Goal: Information Seeking & Learning: Learn about a topic

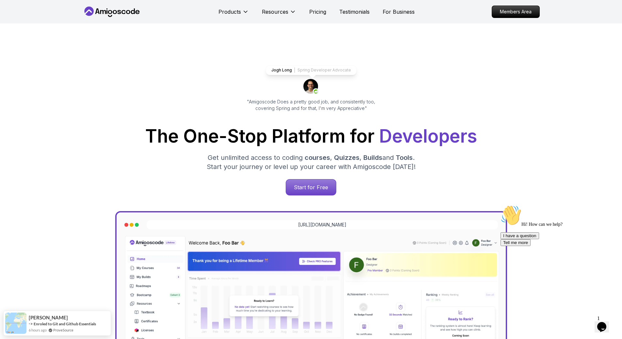
click at [519, 18] on nav "Products Resources Pricing Testimonials For Business Members Area" at bounding box center [311, 11] width 457 height 23
click at [520, 12] on p "Members Area" at bounding box center [515, 11] width 45 height 11
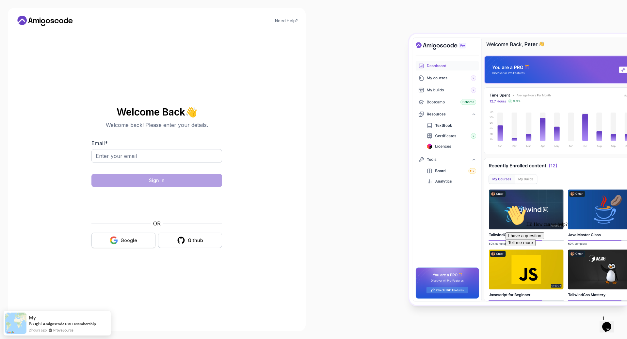
click at [131, 240] on div "Google" at bounding box center [128, 240] width 17 height 7
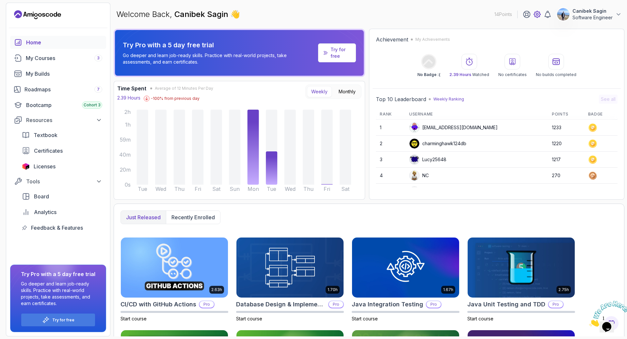
click at [539, 13] on icon at bounding box center [537, 14] width 8 height 8
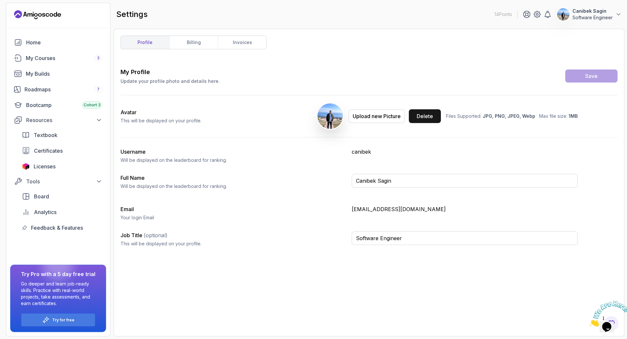
click at [436, 119] on button "Delete" at bounding box center [425, 116] width 32 height 14
click at [412, 181] on input "Canibek Sagin" at bounding box center [464, 181] width 226 height 14
type input "CSagin"
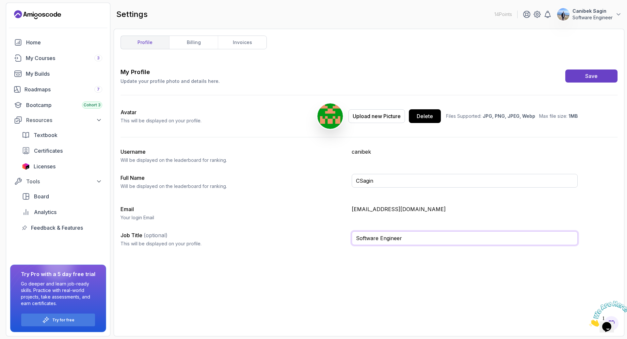
drag, startPoint x: 413, startPoint y: 240, endPoint x: 345, endPoint y: 234, distance: 69.1
click at [345, 234] on div "Job Title (optional) This will be displayed on your profile. Software Engineer" at bounding box center [348, 241] width 457 height 21
type input "Software Engineer"
click at [50, 318] on div "Try for free" at bounding box center [58, 320] width 74 height 13
click at [597, 77] on div "Save" at bounding box center [591, 76] width 12 height 8
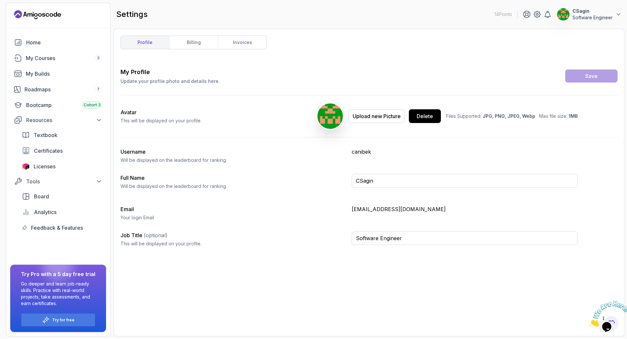
click at [363, 152] on p "canibek" at bounding box center [464, 152] width 226 height 8
click at [191, 38] on link "billing" at bounding box center [193, 42] width 49 height 13
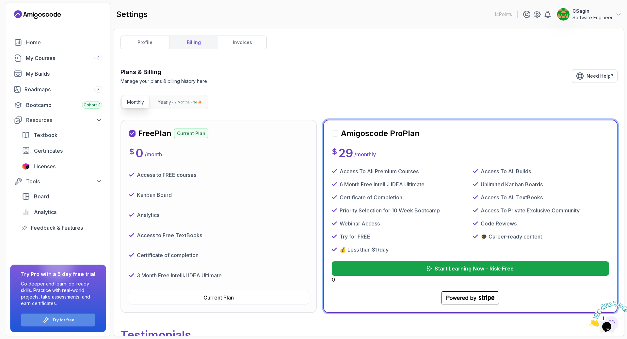
click at [65, 319] on p "Try for free" at bounding box center [63, 320] width 22 height 5
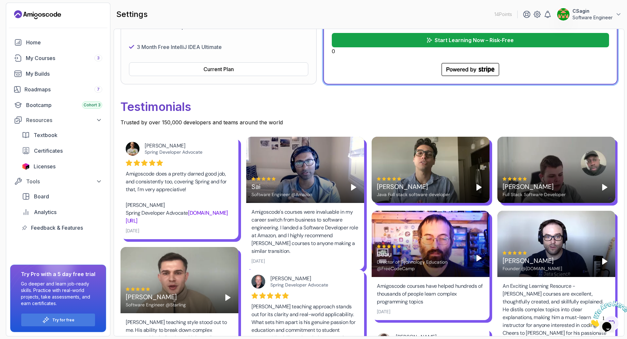
scroll to position [326, 0]
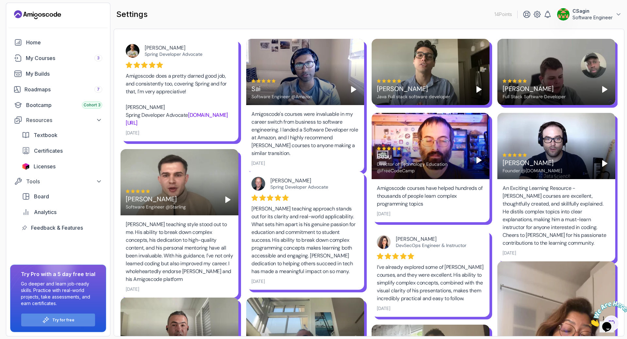
click at [49, 316] on div "Try for free" at bounding box center [58, 320] width 74 height 13
click at [50, 319] on div "Try for free" at bounding box center [58, 320] width 74 height 13
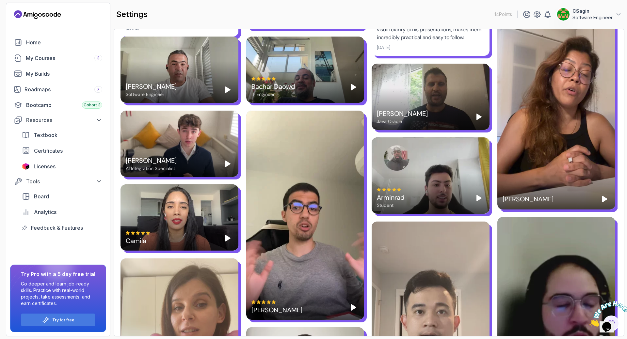
scroll to position [816, 0]
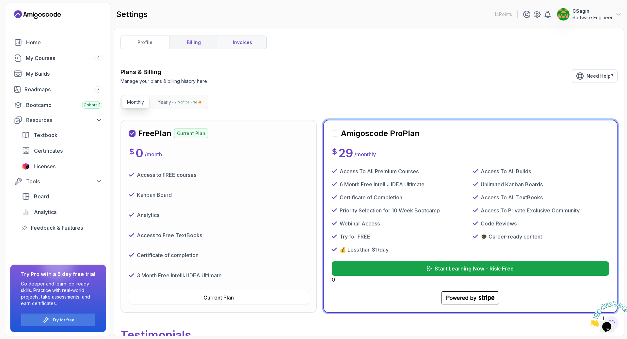
click at [257, 41] on link "invoices" at bounding box center [242, 42] width 49 height 13
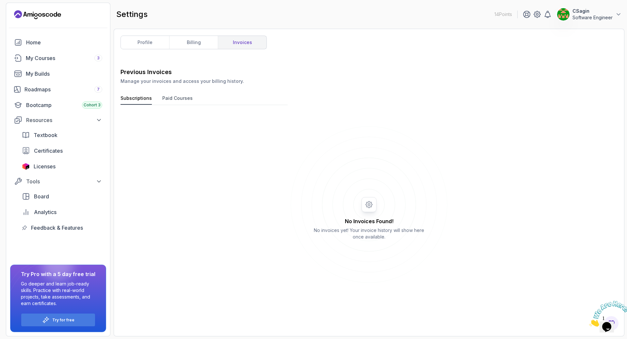
click at [173, 97] on button "Paid Courses" at bounding box center [177, 100] width 30 height 10
click at [181, 40] on link "billing" at bounding box center [193, 42] width 49 height 13
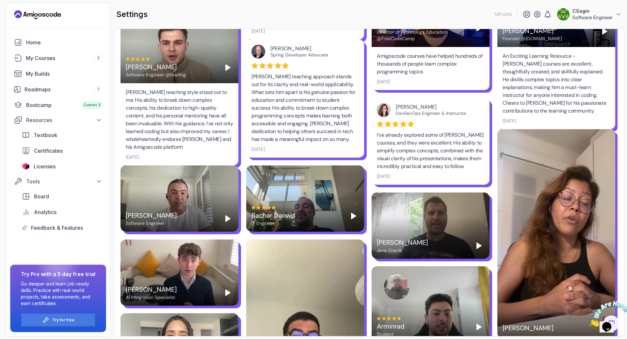
scroll to position [687, 0]
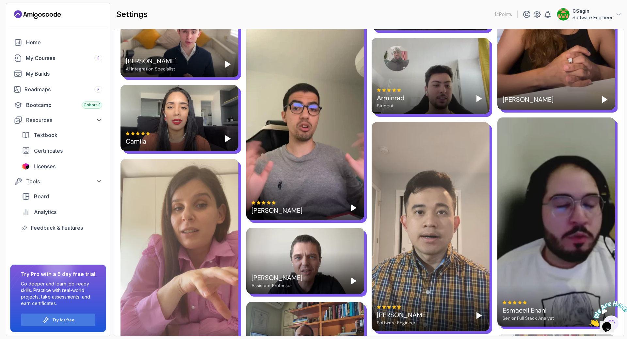
click at [306, 265] on div "Rafal Nowak Assistant Professor" at bounding box center [305, 261] width 118 height 66
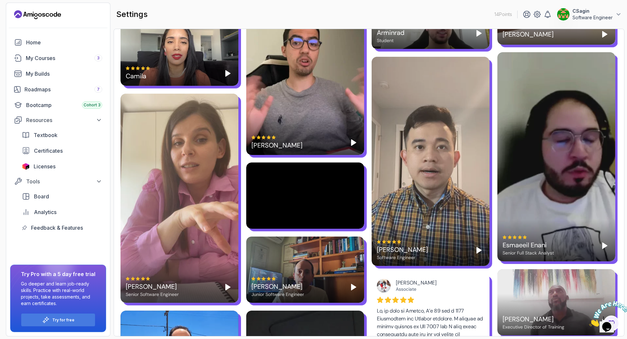
scroll to position [785, 0]
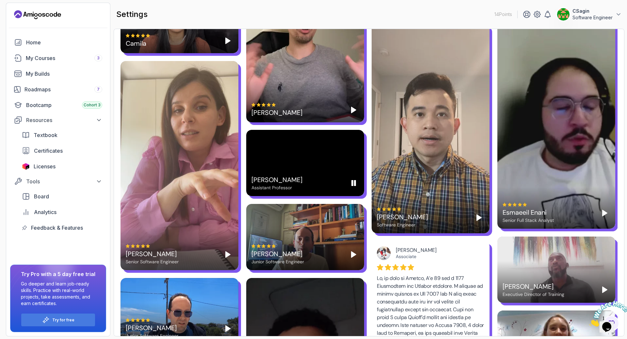
click at [356, 185] on icon "Pause" at bounding box center [354, 183] width 8 height 8
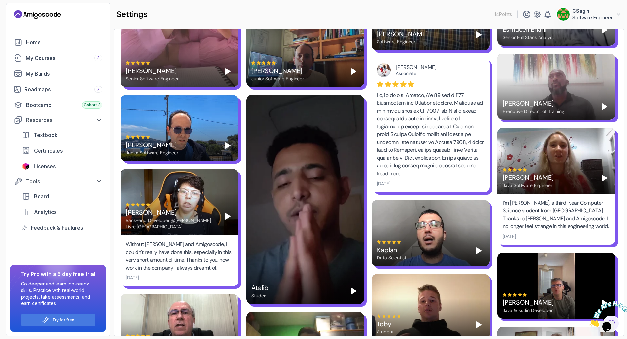
scroll to position [1013, 0]
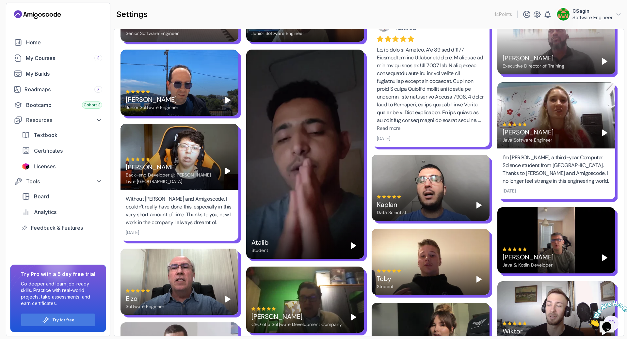
click at [482, 202] on icon "Play" at bounding box center [479, 205] width 8 height 8
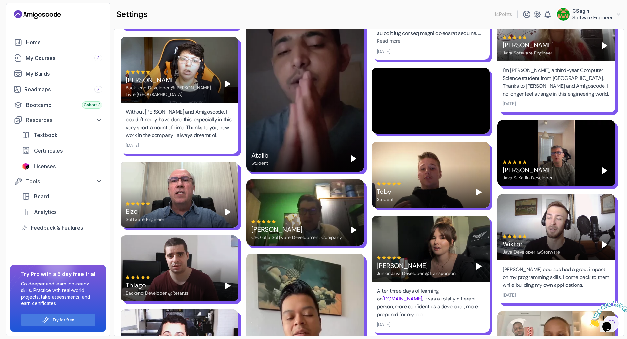
scroll to position [1055, 0]
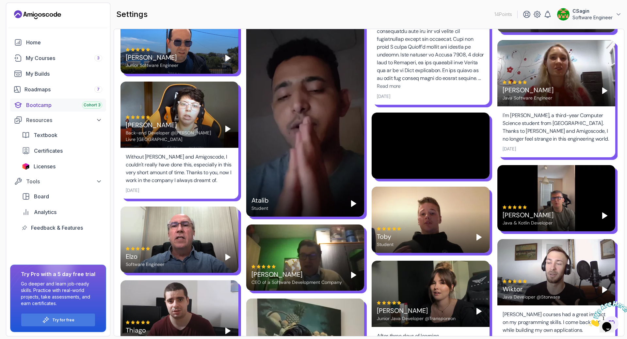
click at [51, 105] on div "Bootcamp Cohort 3" at bounding box center [64, 105] width 76 height 8
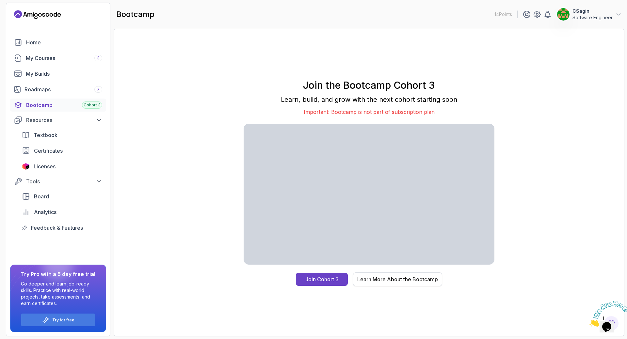
click at [419, 278] on div "Learn More About the Bootcamp" at bounding box center [397, 279] width 81 height 8
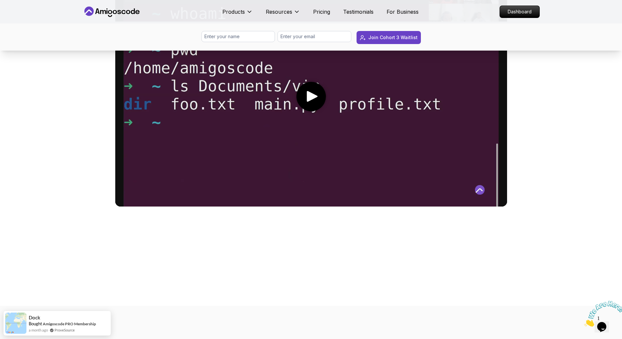
scroll to position [522, 0]
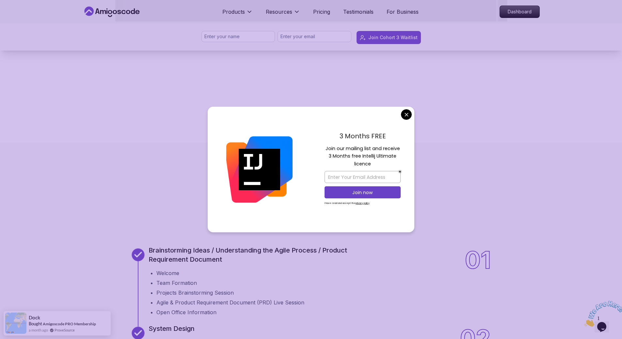
click at [406, 121] on div "3 Months FREE Join our mailing list and receive 3 Months free Intellij Ultimate…" at bounding box center [362, 170] width 103 height 126
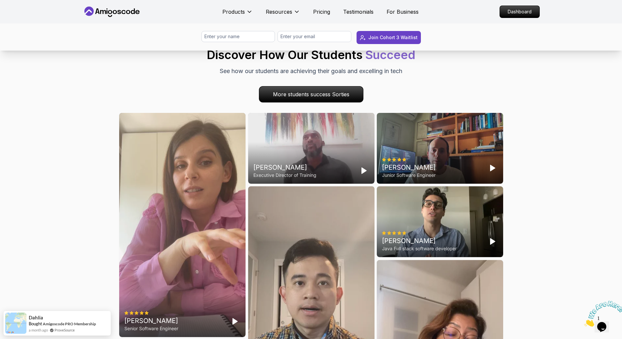
scroll to position [1632, 0]
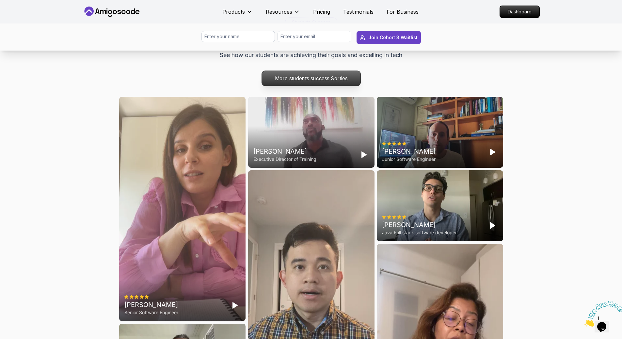
click at [345, 86] on p "More students success Sorties" at bounding box center [310, 78] width 99 height 15
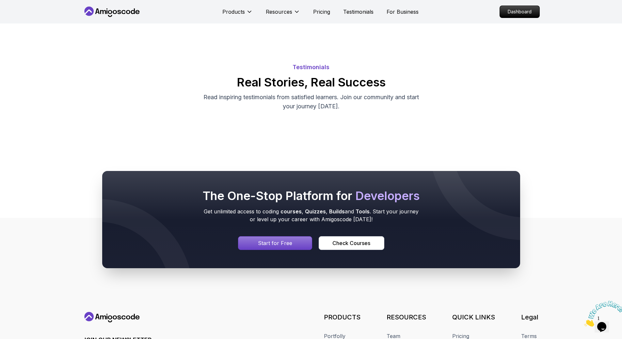
click at [120, 8] on icon at bounding box center [112, 12] width 59 height 10
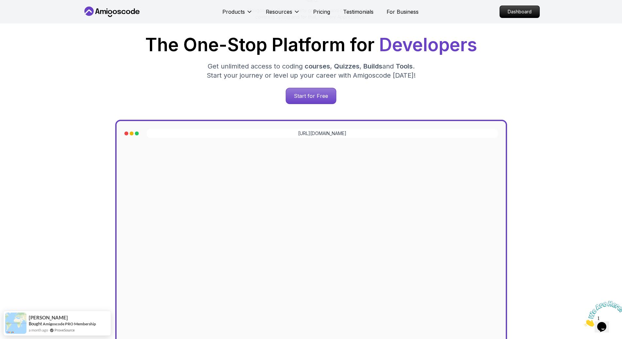
scroll to position [65, 0]
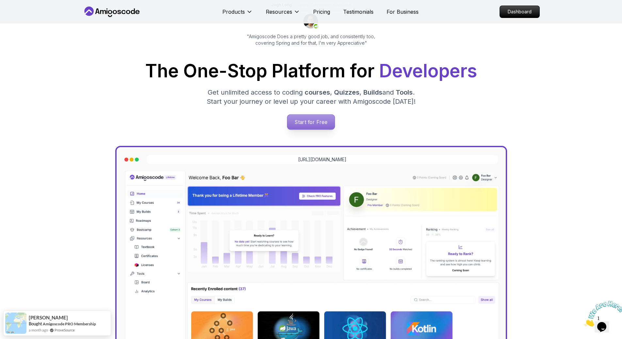
click at [309, 119] on p "Start for Free" at bounding box center [310, 122] width 47 height 15
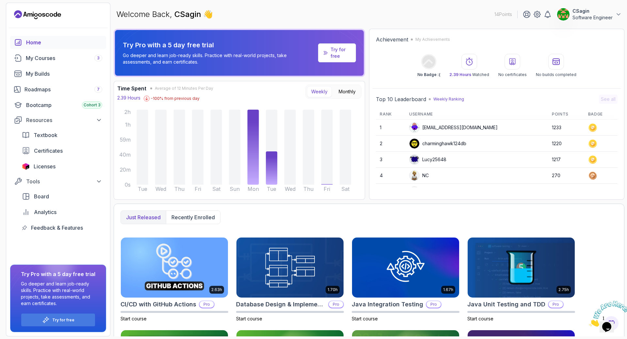
click at [345, 51] on p "Try for free" at bounding box center [340, 52] width 20 height 13
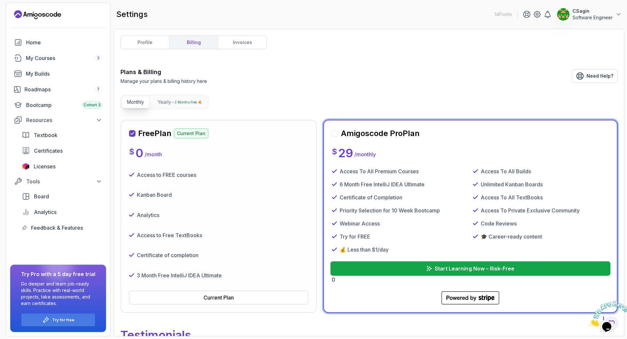
click at [481, 268] on p "Start Learning Now – Risk-Free" at bounding box center [474, 269] width 80 height 8
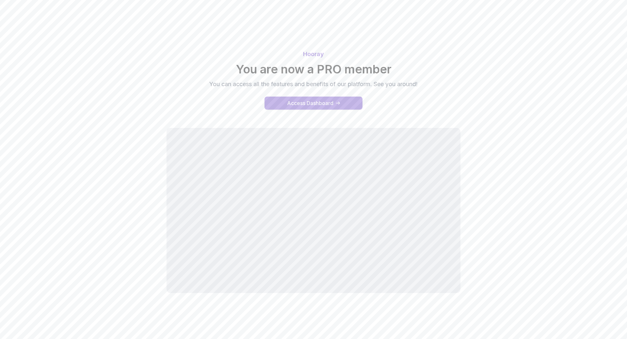
click at [317, 104] on div "Access Dashboard" at bounding box center [310, 103] width 46 height 8
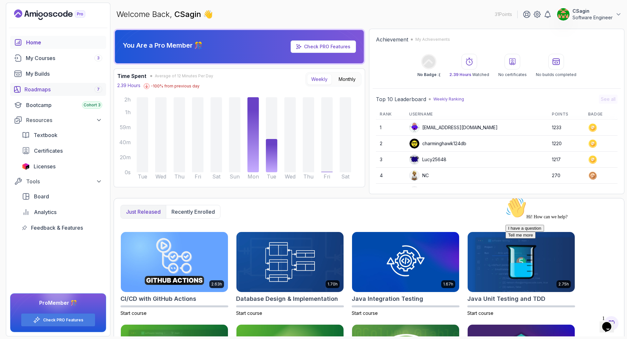
click at [43, 87] on div "Roadmaps 7" at bounding box center [63, 90] width 78 height 8
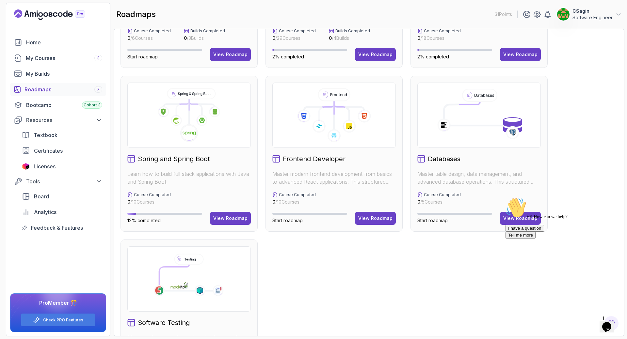
scroll to position [131, 0]
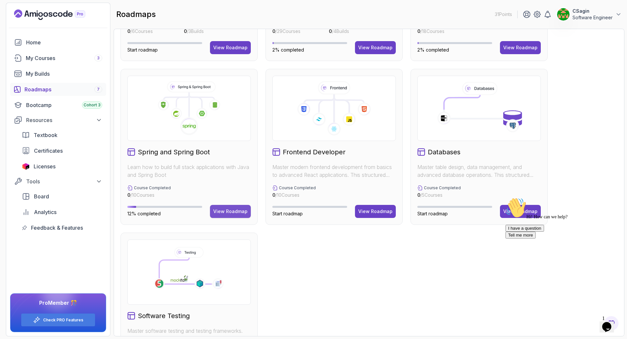
click at [236, 211] on div "View Roadmap" at bounding box center [230, 211] width 34 height 7
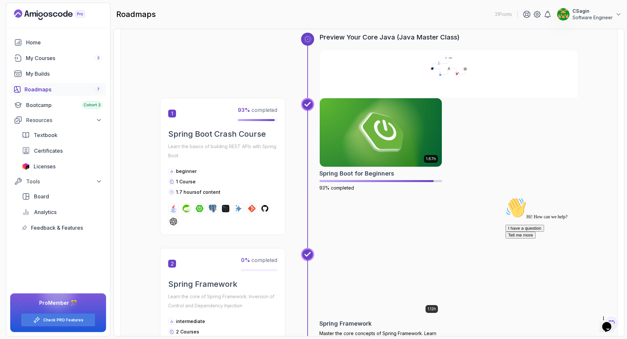
scroll to position [137, 0]
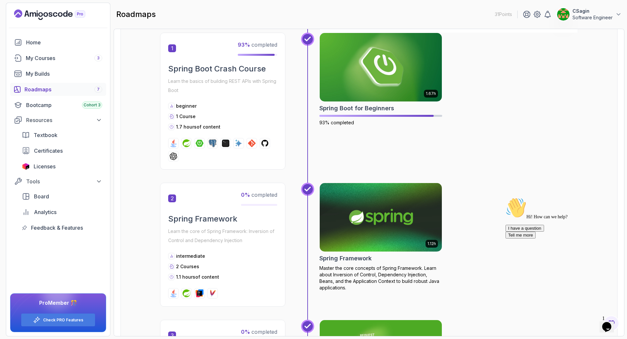
click at [197, 162] on div "1 93 % completed Spring Boot Crash Course Learn the basics of building REST API…" at bounding box center [222, 101] width 125 height 137
click at [251, 68] on h2 "Spring Boot Crash Course" at bounding box center [222, 69] width 109 height 10
click at [172, 49] on span "1" at bounding box center [172, 48] width 8 height 8
click at [381, 86] on img at bounding box center [381, 67] width 128 height 72
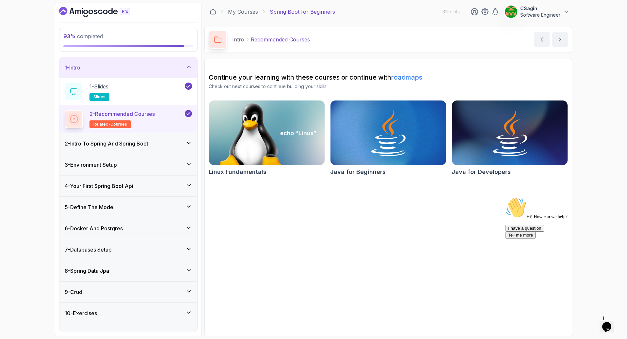
click at [172, 142] on div "2 - Intro To Spring And Spring Boot" at bounding box center [128, 144] width 127 height 8
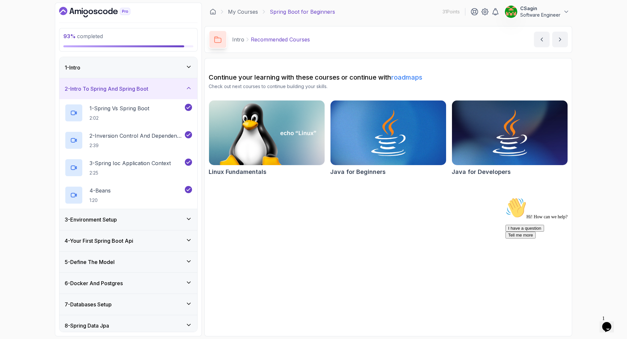
click at [176, 90] on div "2 - Intro To Spring And Spring Boot" at bounding box center [128, 89] width 127 height 8
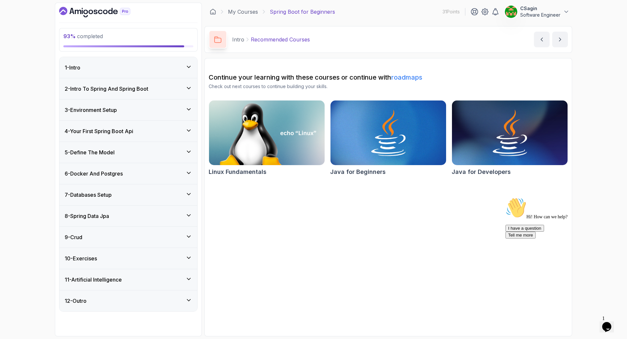
click at [175, 306] on div "12 - Outro" at bounding box center [128, 300] width 138 height 21
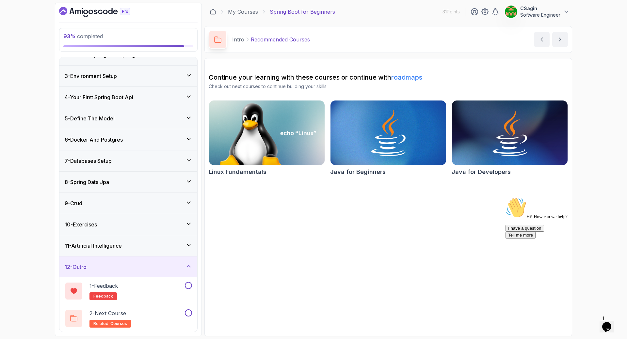
scroll to position [34, 0]
click at [173, 241] on div "11 - Artificial Intelligence" at bounding box center [128, 245] width 138 height 21
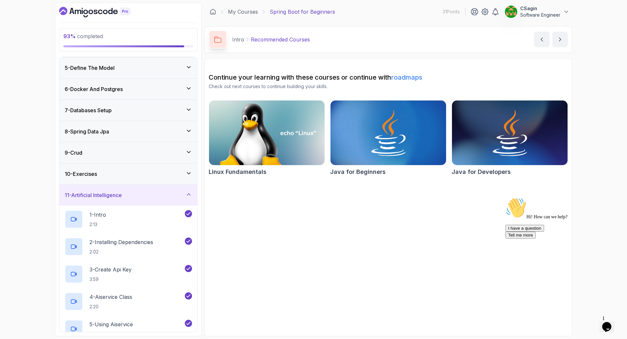
scroll to position [171, 0]
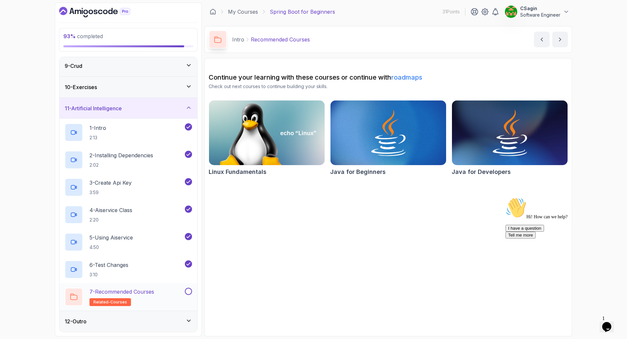
click at [171, 292] on div "7 - Recommended Courses related-courses" at bounding box center [124, 297] width 119 height 18
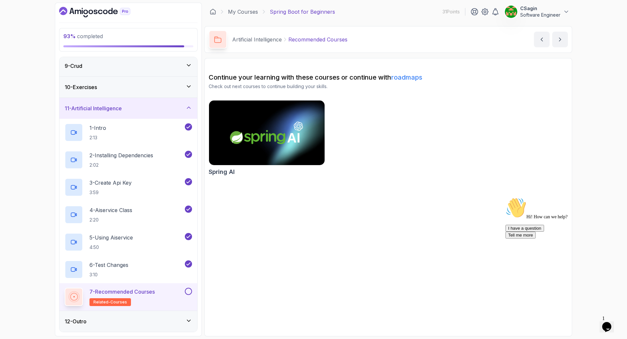
click at [188, 292] on button at bounding box center [188, 291] width 7 height 7
click at [185, 319] on div "12 - Outro" at bounding box center [128, 322] width 127 height 8
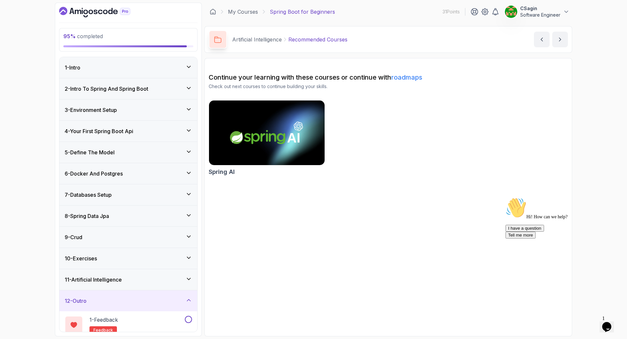
scroll to position [34, 0]
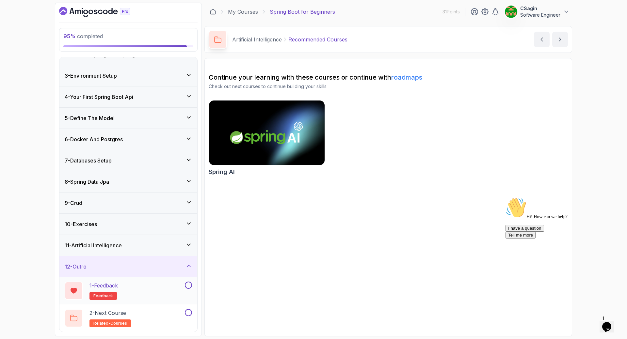
click at [183, 286] on div "1 - Feedback feedback" at bounding box center [124, 291] width 119 height 18
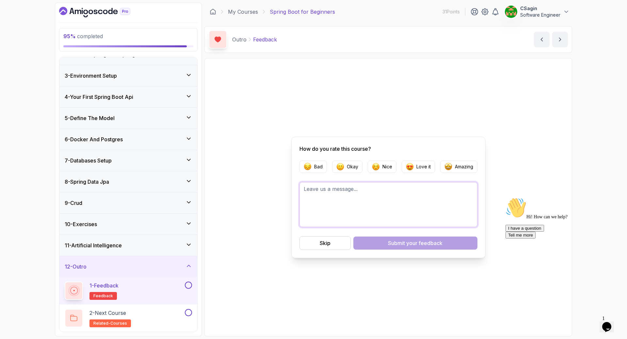
click at [371, 201] on textarea at bounding box center [388, 204] width 178 height 45
click at [347, 166] on p "Okay" at bounding box center [352, 166] width 11 height 7
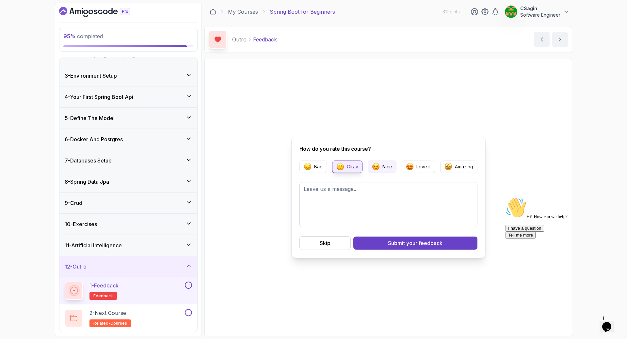
click at [382, 168] on p "Nice" at bounding box center [387, 166] width 10 height 7
click at [406, 245] on div "Submit your feedback" at bounding box center [415, 243] width 54 height 8
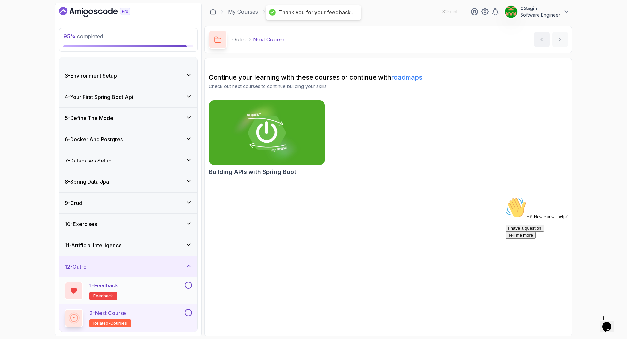
click at [189, 286] on button at bounding box center [188, 285] width 7 height 7
click at [188, 312] on button at bounding box center [188, 312] width 7 height 7
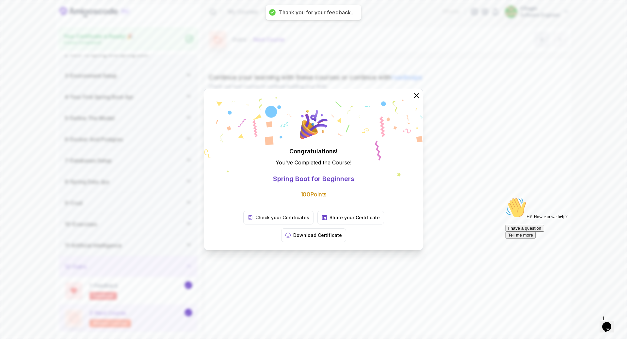
scroll to position [32, 0]
click at [342, 232] on p "Download Certificate" at bounding box center [317, 235] width 49 height 7
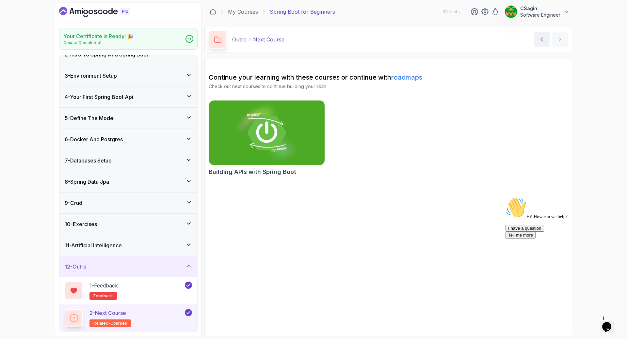
click at [530, 9] on p "CSagin" at bounding box center [540, 8] width 40 height 7
click at [521, 27] on p "View Profile" at bounding box center [523, 29] width 30 height 8
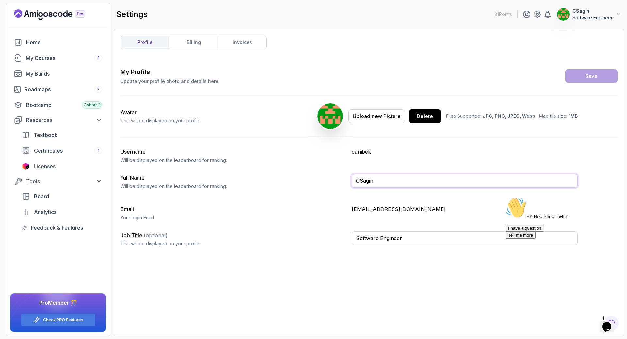
click at [359, 181] on input "CSagin" at bounding box center [464, 181] width 226 height 14
click at [417, 185] on input "Canibek Sagin" at bounding box center [464, 181] width 226 height 14
type input "Canibek Sağın"
click at [592, 78] on div "Save" at bounding box center [591, 76] width 12 height 8
click at [445, 58] on div "profile billing invoices My Profile Update your profile photo and details here.…" at bounding box center [368, 183] width 497 height 294
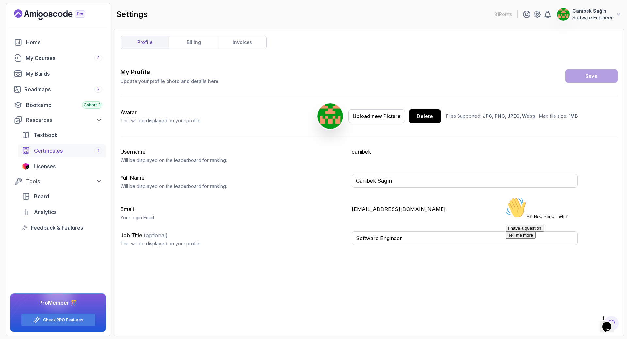
click at [52, 150] on span "Certificates" at bounding box center [48, 151] width 29 height 8
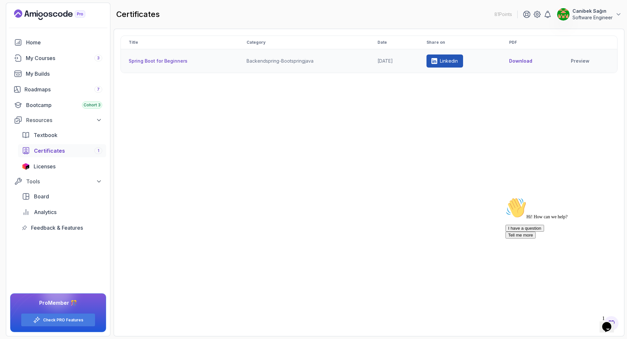
click at [532, 61] on button "Download" at bounding box center [520, 61] width 23 height 7
click at [211, 158] on div "Title Category Date Share on PDF Spring Boot for Beginners backend spring-boot …" at bounding box center [368, 183] width 497 height 294
click at [68, 167] on div "Licenses" at bounding box center [68, 167] width 69 height 8
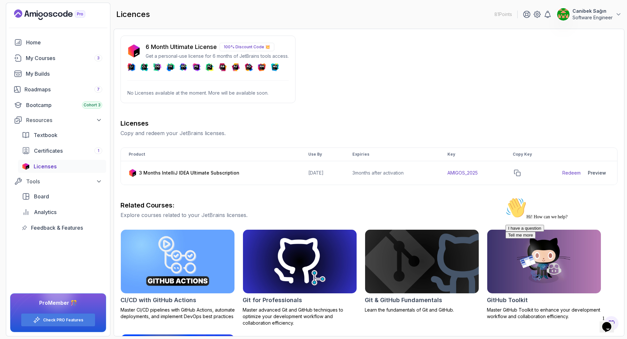
click at [208, 90] on p "No Licenses available at the moment. More will be available soon." at bounding box center [207, 93] width 161 height 7
click at [208, 92] on p "No Licenses available at the moment. More will be available soon." at bounding box center [207, 93] width 161 height 7
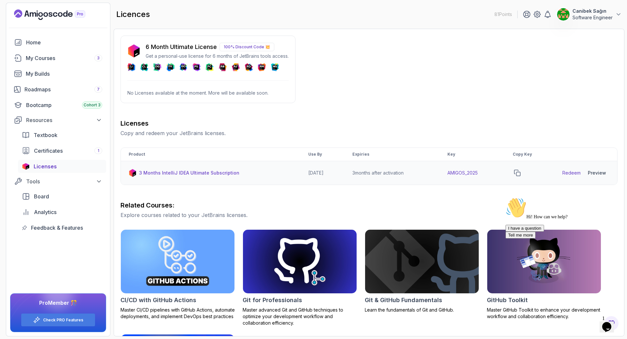
click at [599, 173] on div "Preview" at bounding box center [596, 173] width 18 height 7
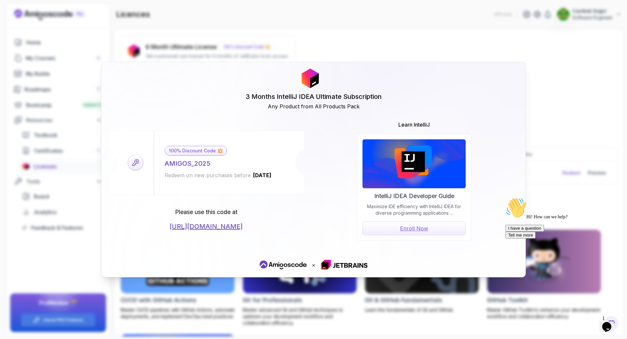
click at [414, 230] on link "Enroll Now" at bounding box center [413, 229] width 103 height 14
click at [242, 227] on link "https://jetbrains.com/store/redeem/" at bounding box center [205, 226] width 73 height 9
click at [204, 165] on div "AMIGOS_2025" at bounding box center [187, 163] width 46 height 9
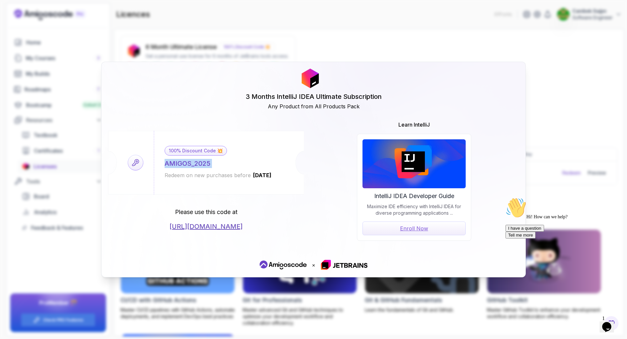
copy div "AMIGOS_2025"
click at [505, 66] on div "3 Months IntelliJ IDEA Ultimate Subscription Any Product from All Products Pack…" at bounding box center [313, 169] width 424 height 215
click at [505, 55] on div "3 Months IntelliJ IDEA Ultimate Subscription Any Product from All Products Pack…" at bounding box center [313, 169] width 627 height 339
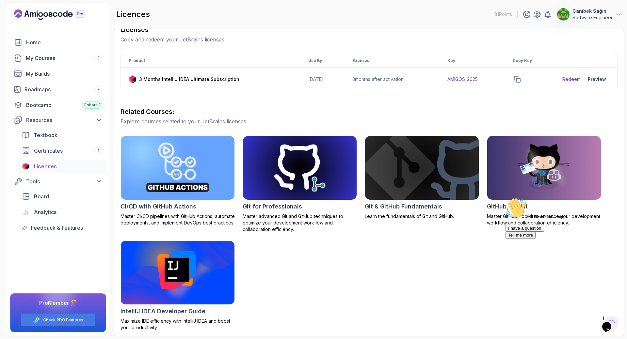
scroll to position [95, 0]
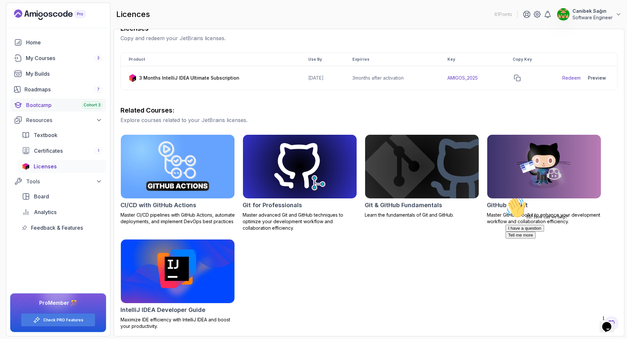
click at [57, 103] on div "Bootcamp Cohort 3" at bounding box center [64, 105] width 76 height 8
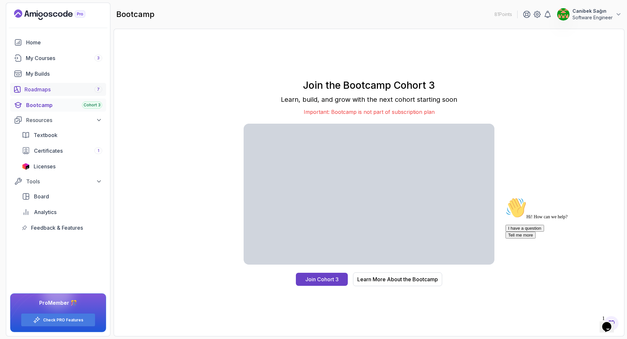
click at [51, 86] on div "Roadmaps 7" at bounding box center [63, 90] width 78 height 8
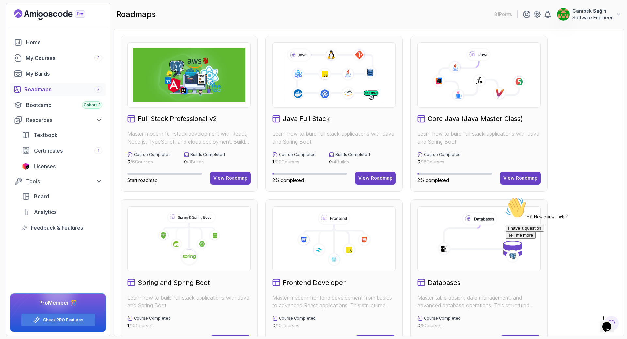
scroll to position [98, 0]
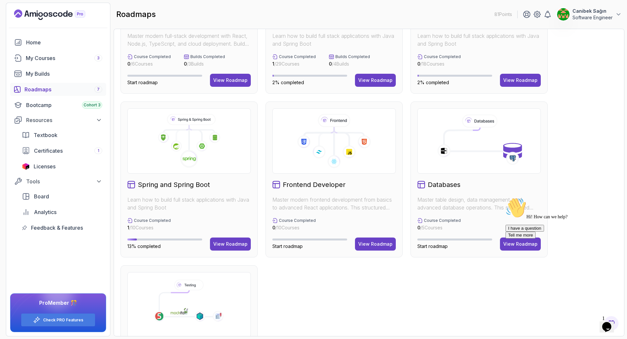
click at [162, 186] on h2 "Spring and Spring Boot" at bounding box center [174, 184] width 72 height 9
click at [224, 245] on div "View Roadmap" at bounding box center [230, 244] width 34 height 7
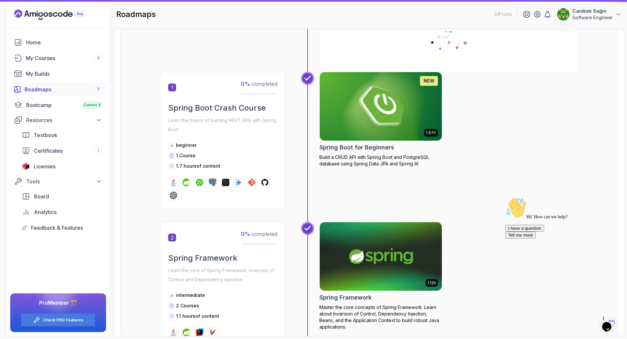
scroll to position [7, 0]
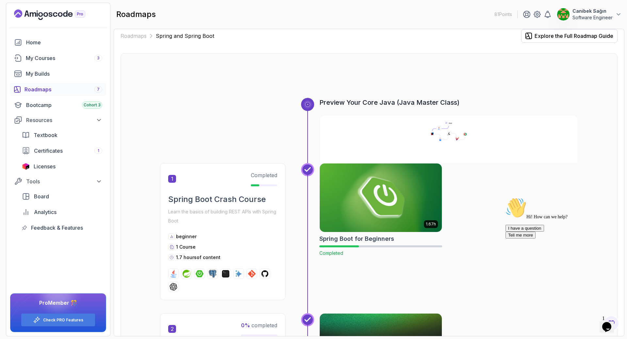
click at [371, 214] on img at bounding box center [381, 198] width 128 height 72
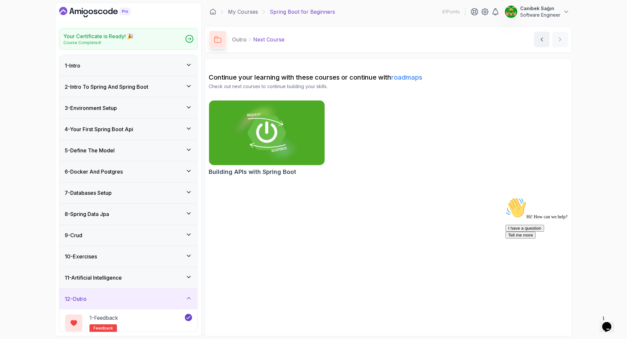
click at [115, 66] on div "1 - Intro" at bounding box center [128, 66] width 127 height 8
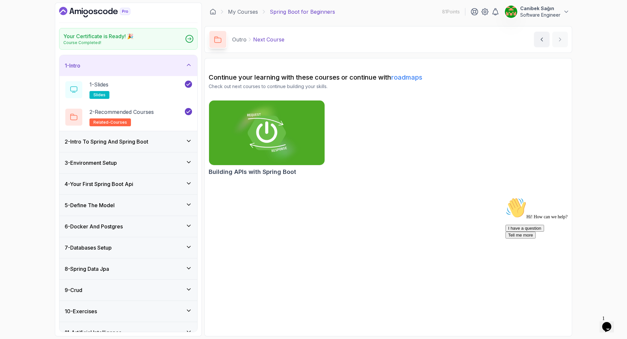
click at [115, 66] on div "1 - Intro" at bounding box center [128, 66] width 127 height 8
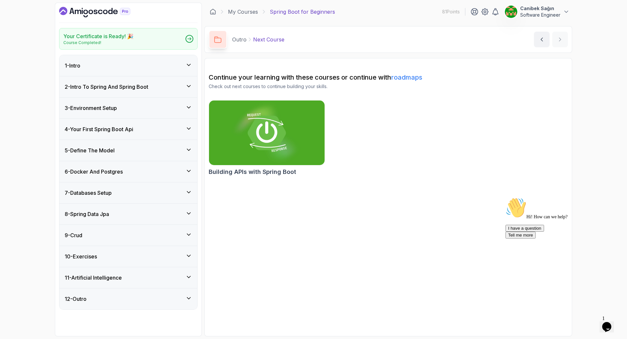
click at [130, 70] on div "1 - Intro" at bounding box center [128, 65] width 138 height 21
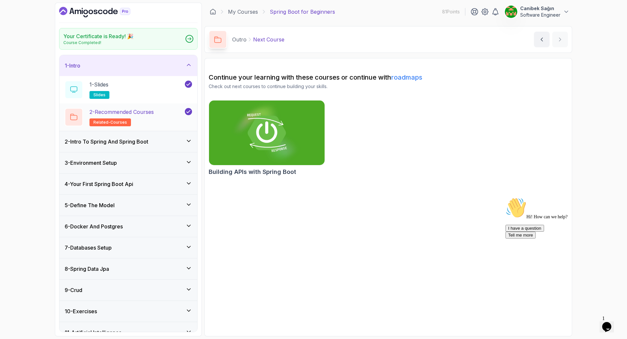
click at [137, 111] on p "2 - Recommended Courses" at bounding box center [121, 112] width 64 height 8
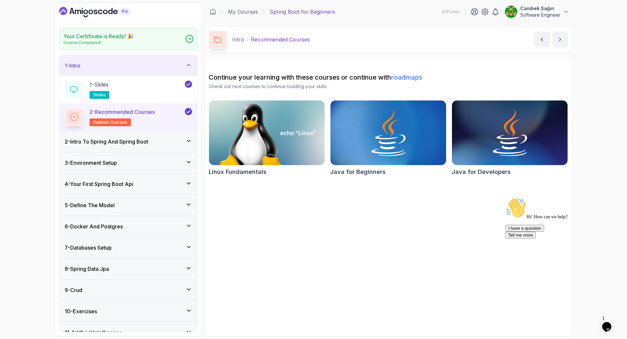
click at [152, 135] on div "2 - Intro To Spring And Spring Boot" at bounding box center [128, 141] width 138 height 21
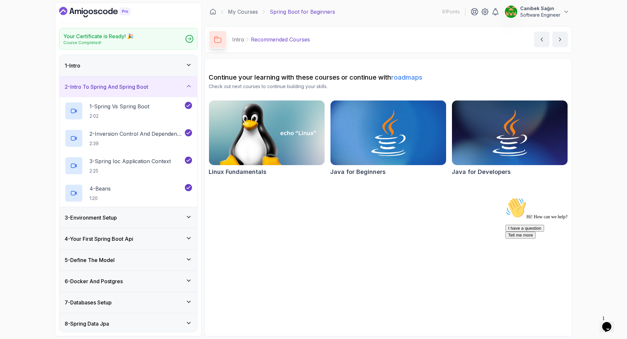
click at [149, 224] on div "3 - Environment Setup" at bounding box center [128, 217] width 138 height 21
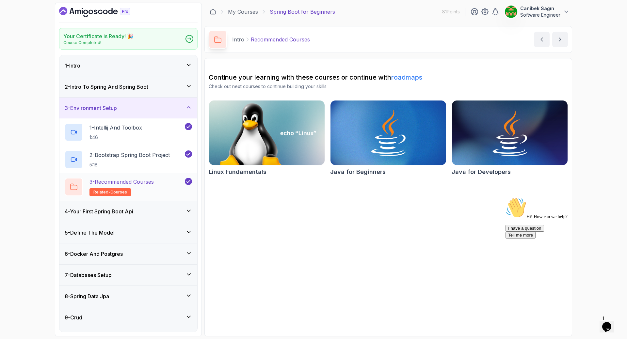
click at [144, 191] on h2 "3 - Recommended Courses related-courses" at bounding box center [121, 187] width 64 height 18
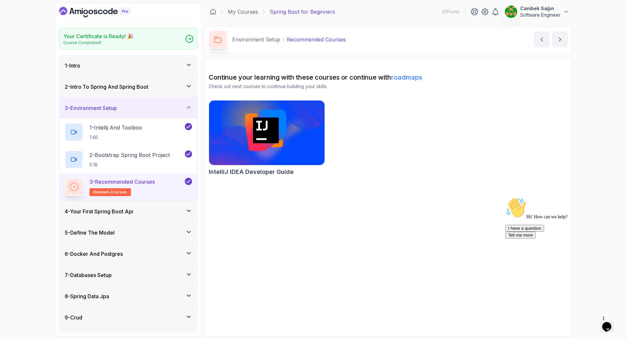
click at [273, 146] on img at bounding box center [266, 133] width 121 height 68
click at [183, 214] on div "4 - Your First Spring Boot Api" at bounding box center [128, 212] width 127 height 8
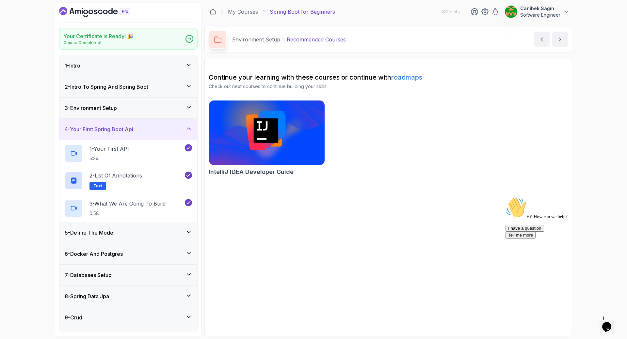
click at [179, 227] on div "5 - Define The Model" at bounding box center [128, 232] width 138 height 21
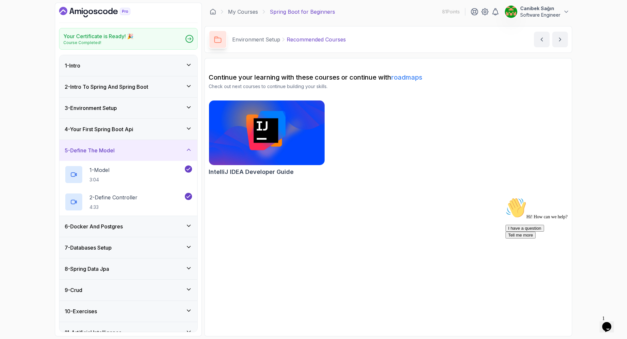
click at [178, 231] on div "6 - Docker And Postgres" at bounding box center [128, 226] width 138 height 21
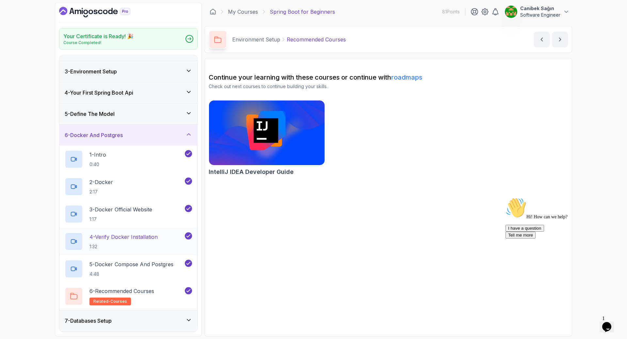
scroll to position [65, 0]
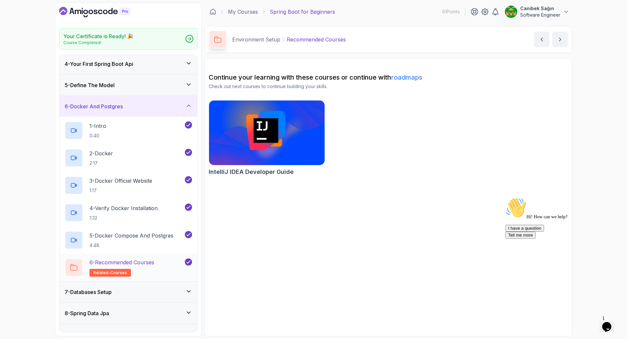
click at [158, 269] on div "6 - Recommended Courses related-courses" at bounding box center [124, 267] width 119 height 18
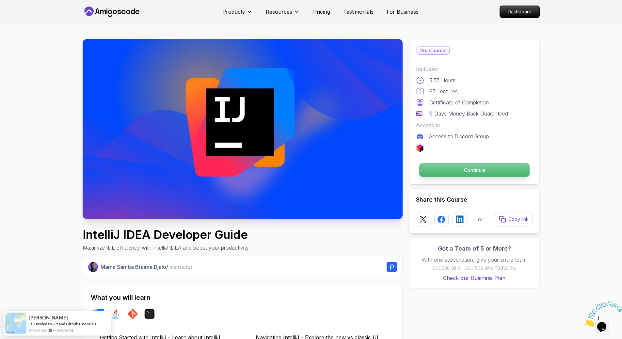
click at [467, 170] on p "Continue" at bounding box center [474, 170] width 110 height 14
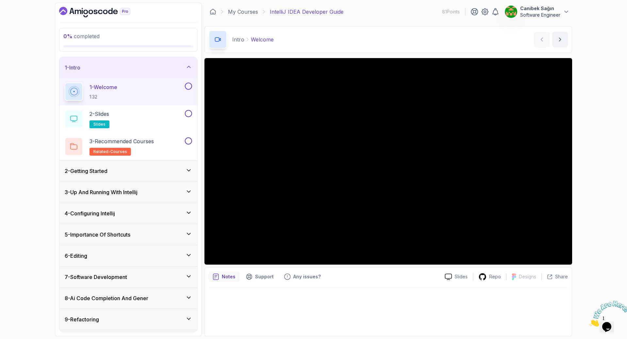
click at [535, 298] on div at bounding box center [388, 310] width 359 height 45
click at [594, 203] on div "0 % completed 1 - Intro 1 - Welcome 1:32 2 - Slides slides 3 - Recommended Cour…" at bounding box center [313, 169] width 627 height 339
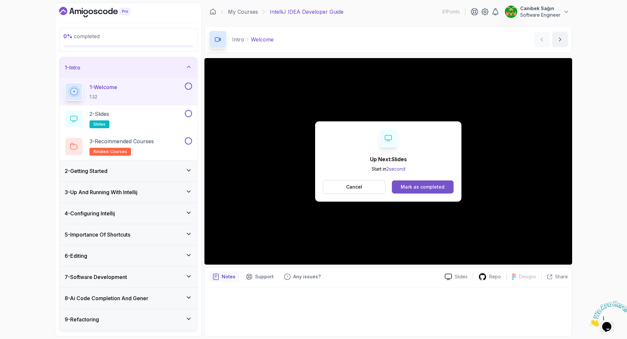
click at [411, 188] on div "Mark as completed" at bounding box center [422, 187] width 44 height 7
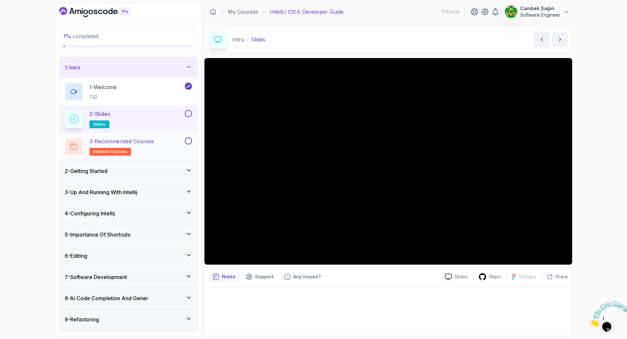
click at [180, 142] on div "3 - Recommended Courses related-courses" at bounding box center [124, 146] width 119 height 18
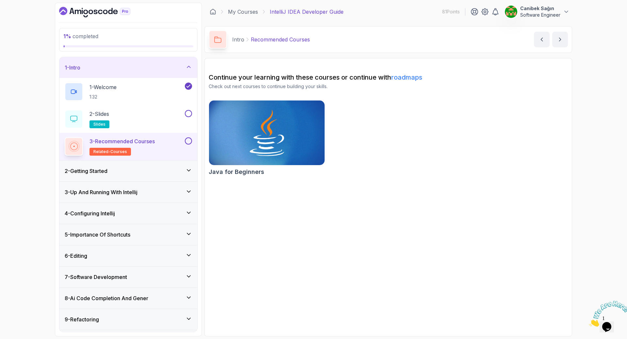
click at [186, 145] on button "3 - Recommended Courses related-courses" at bounding box center [128, 146] width 127 height 18
click at [185, 119] on button "2 - Slides slides" at bounding box center [128, 119] width 127 height 18
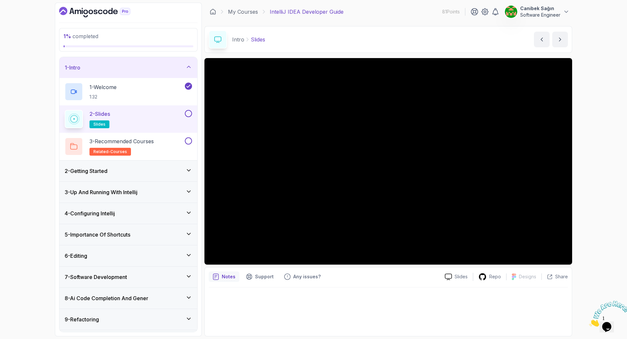
click at [189, 115] on button at bounding box center [188, 113] width 7 height 7
click at [189, 115] on icon at bounding box center [188, 113] width 6 height 7
click at [187, 113] on button at bounding box center [188, 113] width 7 height 7
click at [188, 141] on button at bounding box center [188, 140] width 7 height 7
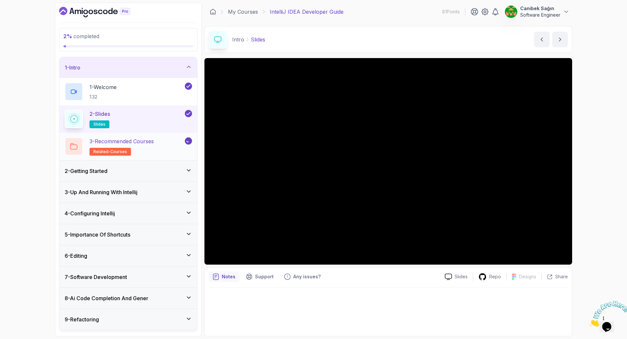
click at [188, 141] on icon at bounding box center [188, 141] width 6 height 7
click at [188, 141] on button at bounding box center [188, 140] width 7 height 7
click at [176, 175] on div "2 - Getting Started" at bounding box center [128, 171] width 138 height 21
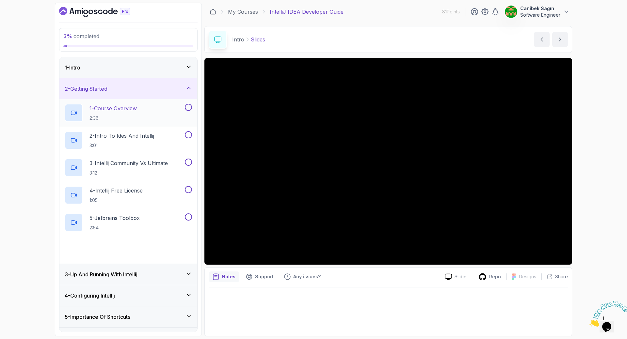
click at [140, 117] on div "1 - Course Overview 2:36" at bounding box center [124, 113] width 119 height 18
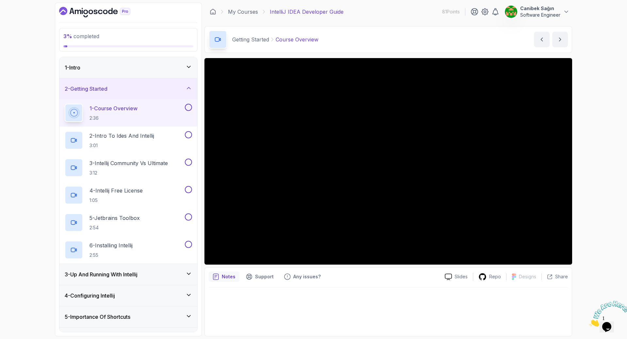
click at [387, 297] on div at bounding box center [388, 310] width 359 height 45
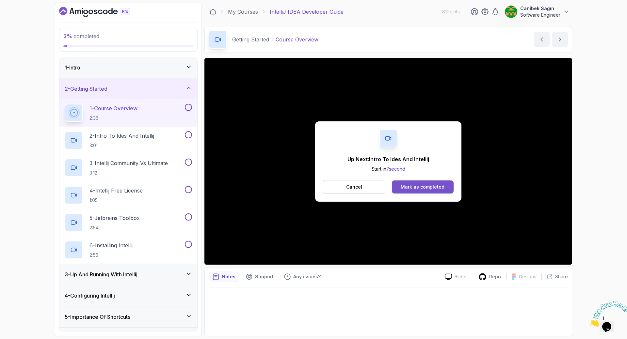
click at [436, 188] on div "Mark as completed" at bounding box center [422, 187] width 44 height 7
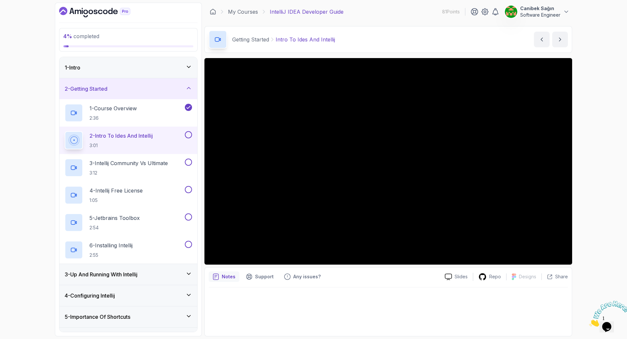
click at [421, 309] on div at bounding box center [388, 310] width 359 height 45
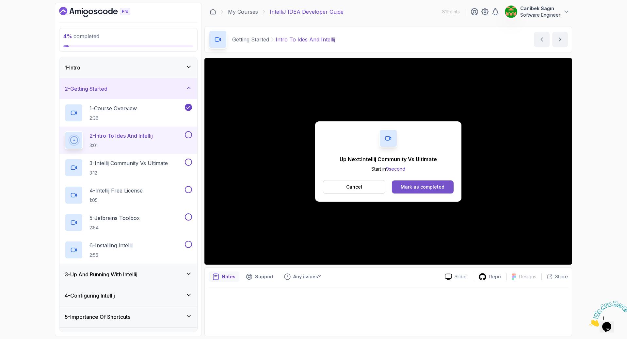
click at [445, 187] on button "Mark as completed" at bounding box center [423, 186] width 62 height 13
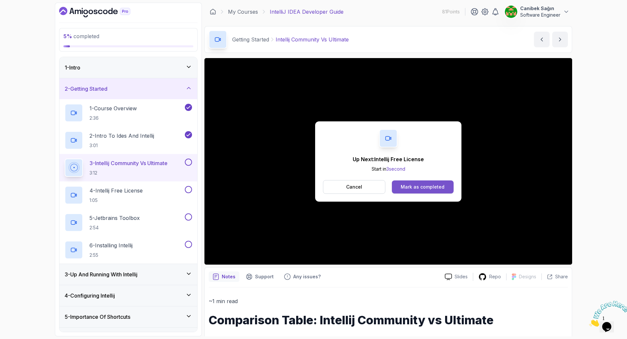
click at [423, 185] on div "Mark as completed" at bounding box center [422, 187] width 44 height 7
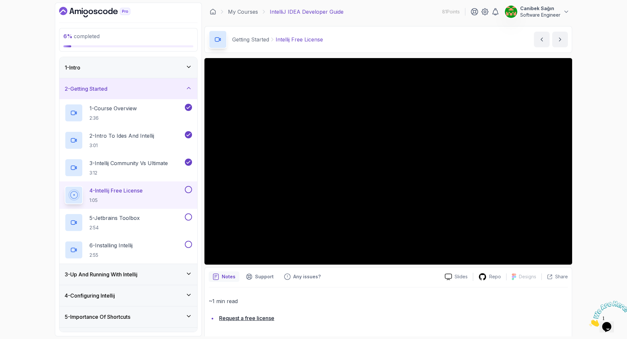
scroll to position [2, 0]
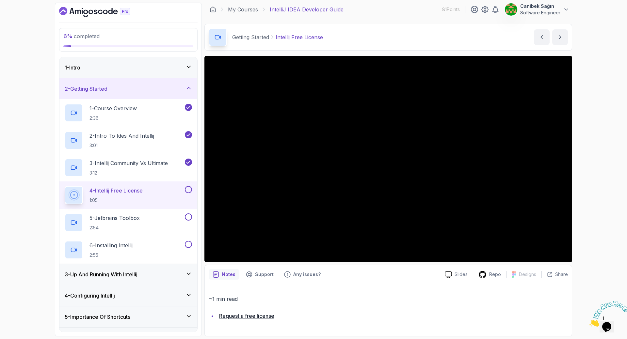
click at [242, 318] on link "Request a free license" at bounding box center [246, 316] width 55 height 7
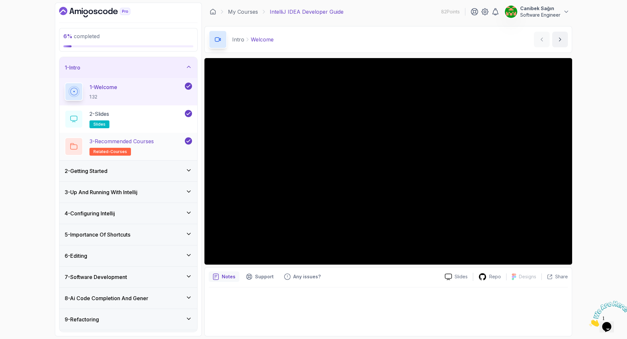
click at [130, 153] on h2 "3 - Recommended Courses related-courses" at bounding box center [121, 146] width 64 height 18
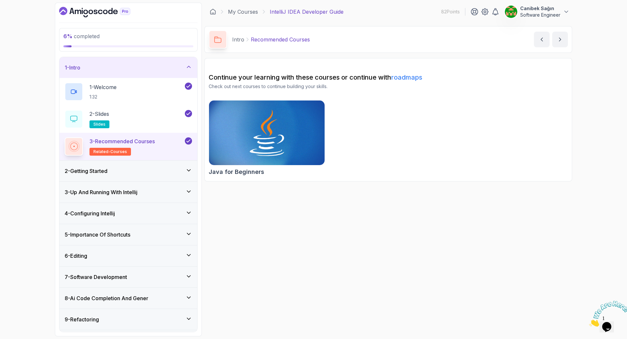
click at [133, 169] on div "2 - Getting Started" at bounding box center [128, 171] width 127 height 8
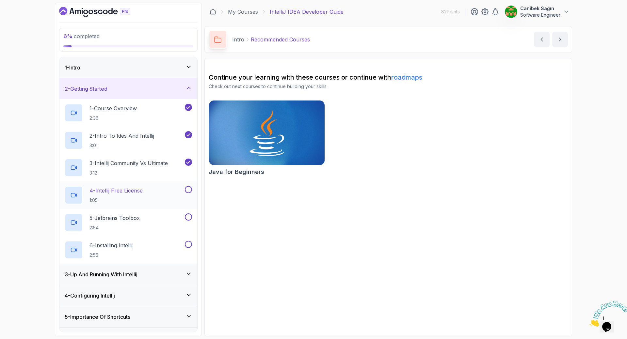
click at [189, 192] on button at bounding box center [188, 189] width 7 height 7
click at [169, 221] on div "5 - Jetbrains Toolbox 2:54" at bounding box center [124, 222] width 119 height 18
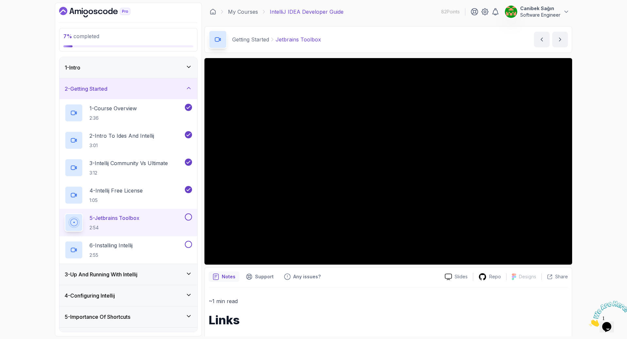
click at [189, 218] on button at bounding box center [188, 216] width 7 height 7
click at [172, 247] on div "6 - Installing Intellij 2:55" at bounding box center [124, 250] width 119 height 18
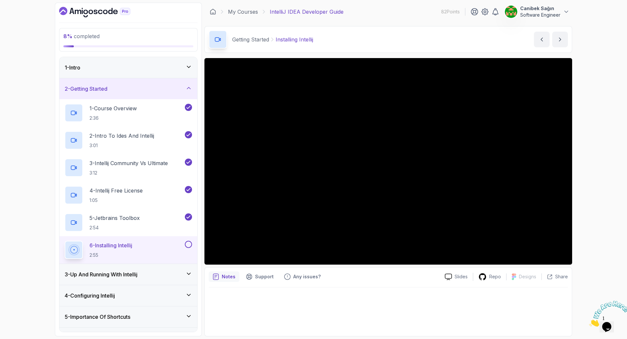
click at [190, 247] on button at bounding box center [188, 244] width 7 height 7
drag, startPoint x: 178, startPoint y: 265, endPoint x: 175, endPoint y: 271, distance: 6.7
click at [178, 265] on div "3 - Up And Running With Intellij" at bounding box center [128, 274] width 138 height 21
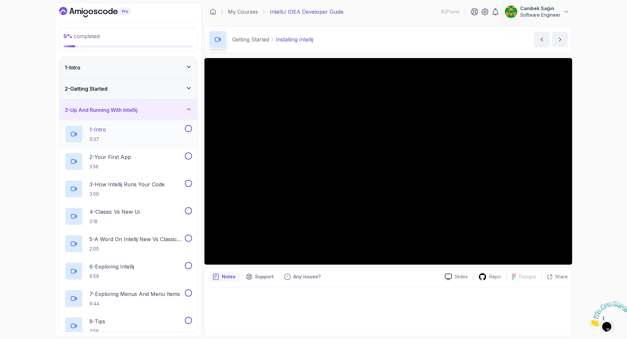
click at [160, 132] on div "1 - Intro 0:37" at bounding box center [124, 134] width 119 height 18
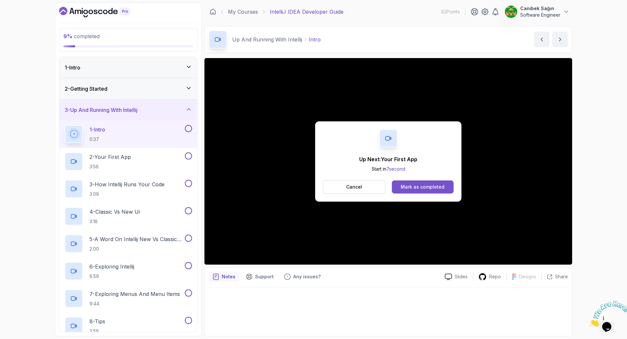
click at [419, 187] on div "Mark as completed" at bounding box center [422, 187] width 44 height 7
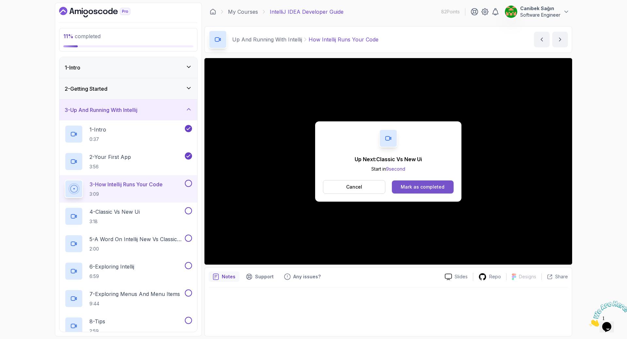
click at [429, 182] on button "Mark as completed" at bounding box center [423, 186] width 62 height 13
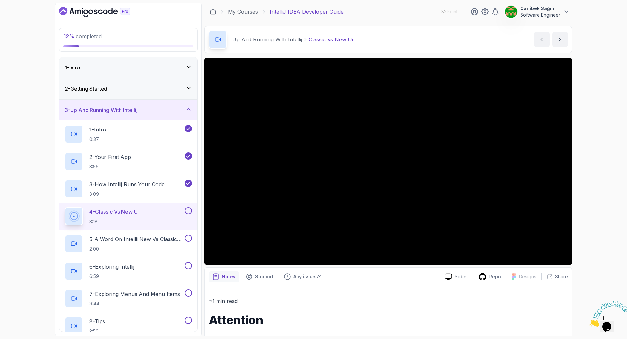
click at [188, 210] on button at bounding box center [188, 210] width 7 height 7
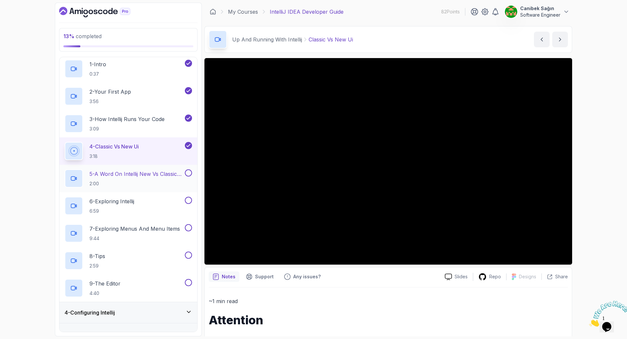
scroll to position [98, 0]
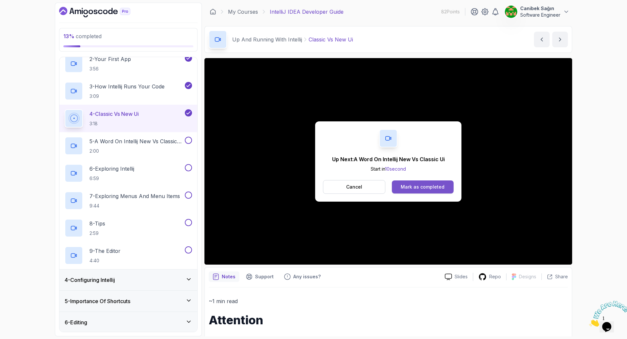
click at [425, 190] on div "Mark as completed" at bounding box center [422, 187] width 44 height 7
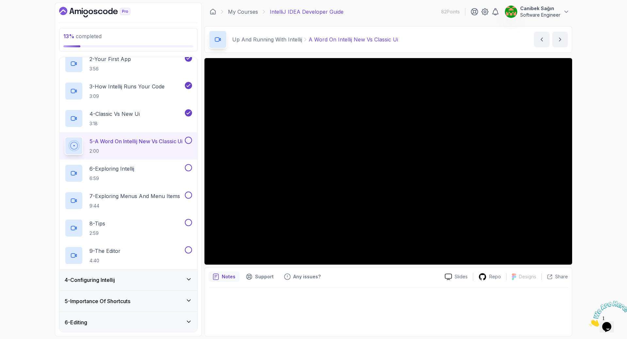
click at [187, 142] on button at bounding box center [188, 140] width 7 height 7
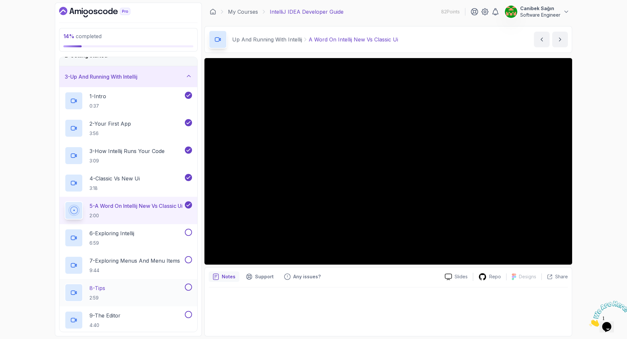
scroll to position [33, 0]
click at [153, 80] on div "3 - Up And Running With Intellij" at bounding box center [128, 77] width 127 height 8
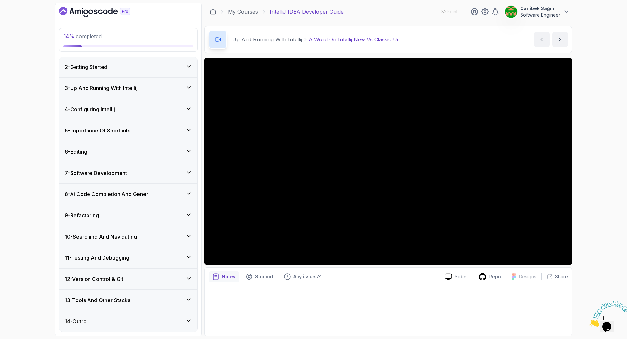
scroll to position [22, 0]
click at [137, 88] on h3 "3 - Up And Running With Intellij" at bounding box center [101, 88] width 73 height 8
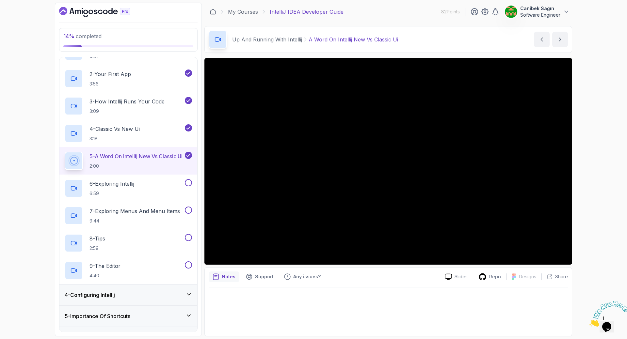
scroll to position [98, 0]
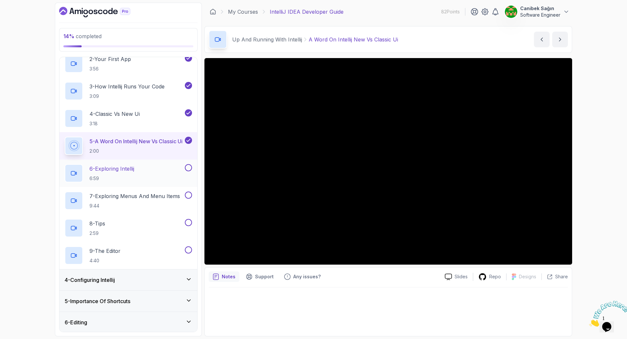
click at [184, 168] on div at bounding box center [187, 167] width 8 height 7
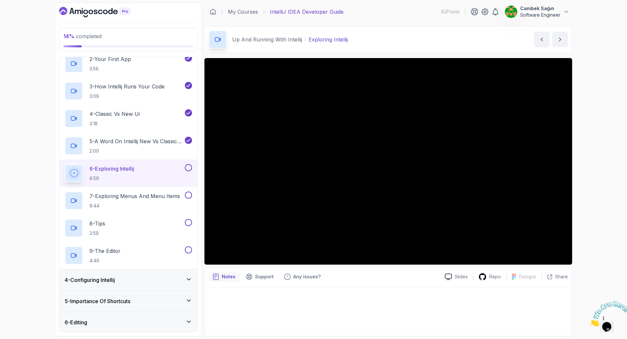
click at [132, 281] on div "4 - Configuring Intellij" at bounding box center [128, 280] width 127 height 8
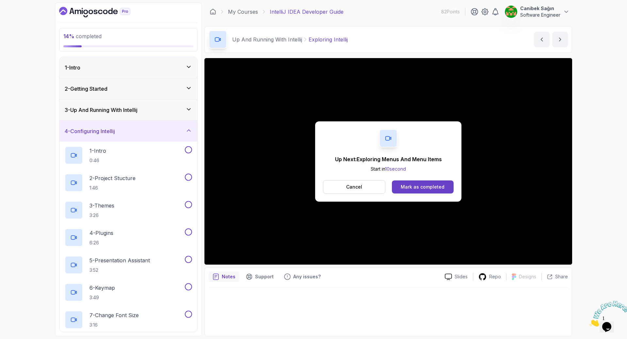
click at [134, 105] on div "3 - Up And Running With Intellij" at bounding box center [128, 110] width 138 height 21
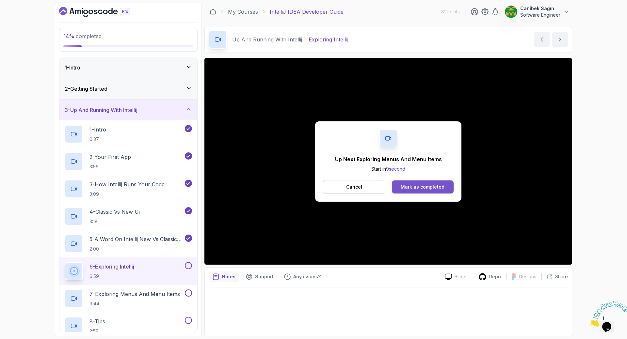
click at [442, 188] on div "Mark as completed" at bounding box center [422, 187] width 44 height 7
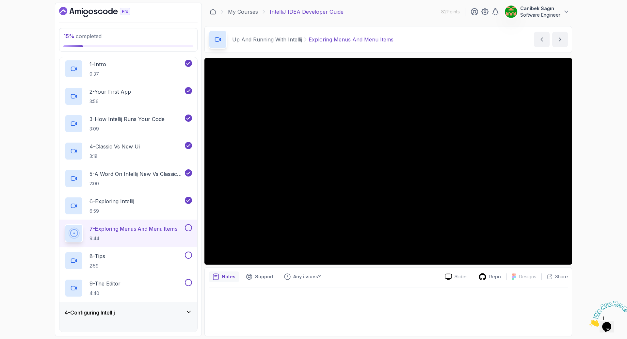
scroll to position [98, 0]
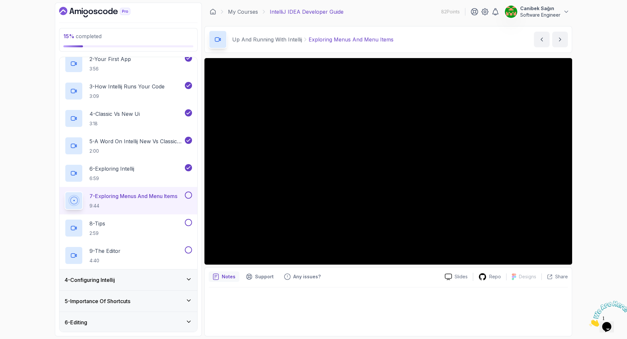
click at [149, 279] on div "4 - Configuring Intellij" at bounding box center [128, 280] width 127 height 8
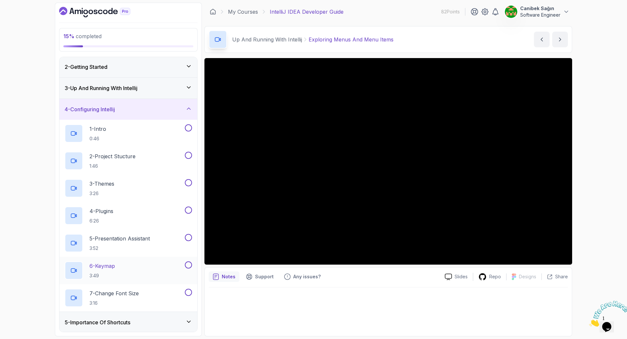
scroll to position [54, 0]
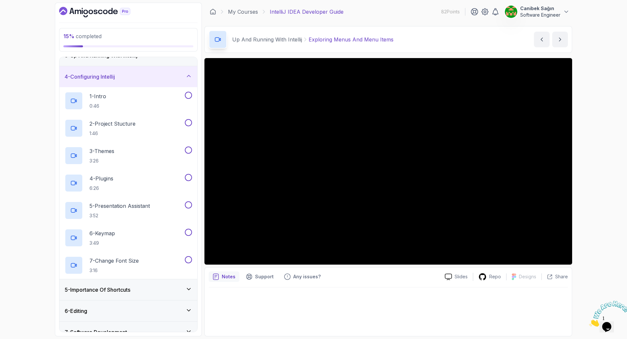
click at [142, 293] on div "5 - Importance Of Shortcuts" at bounding box center [128, 290] width 127 height 8
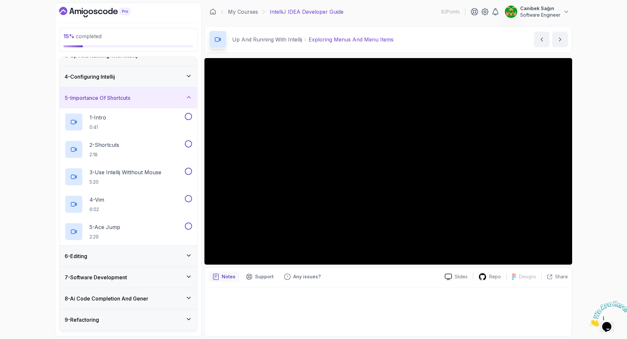
click at [130, 251] on div "6 - Editing" at bounding box center [128, 256] width 138 height 21
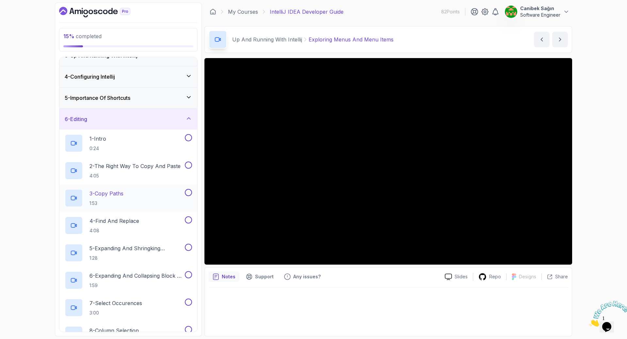
scroll to position [0, 0]
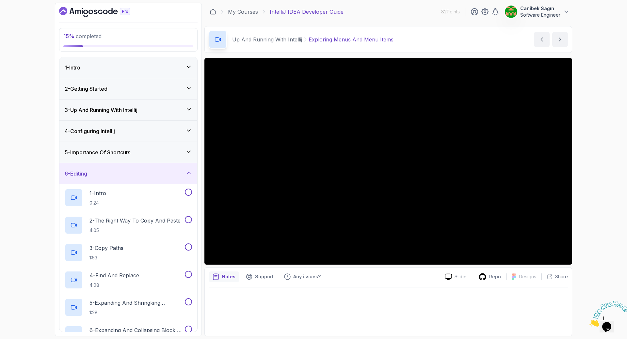
click at [128, 133] on div "4 - Configuring Intellij" at bounding box center [128, 131] width 127 height 8
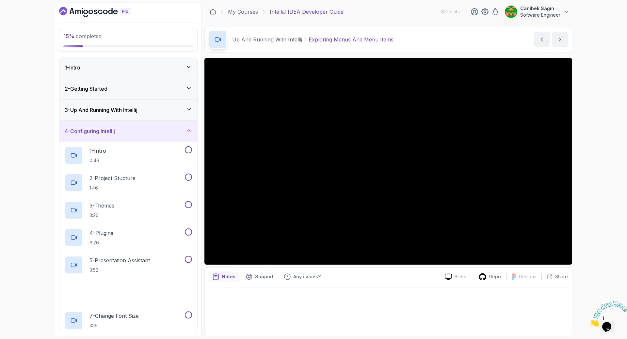
click at [126, 110] on h3 "3 - Up And Running With Intellij" at bounding box center [101, 110] width 73 height 8
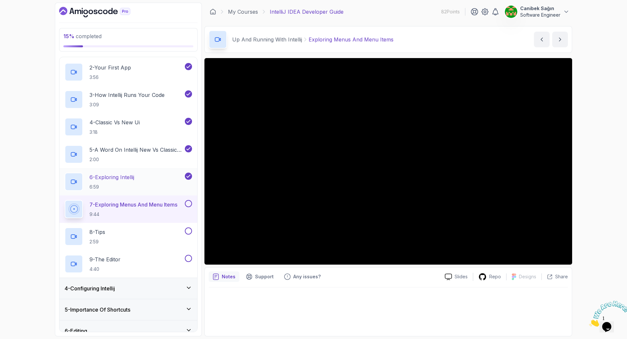
scroll to position [98, 0]
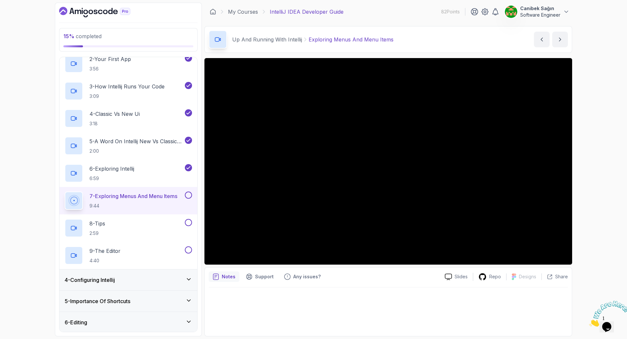
click at [186, 194] on button at bounding box center [188, 195] width 7 height 7
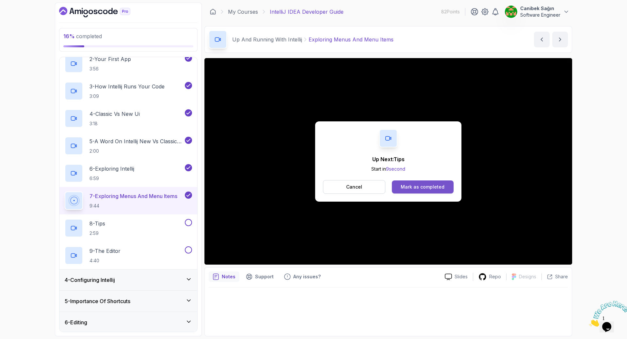
click at [426, 186] on div "Mark as completed" at bounding box center [422, 187] width 44 height 7
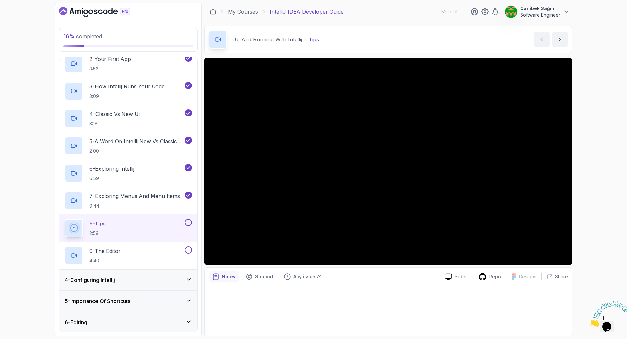
click at [356, 298] on div at bounding box center [388, 310] width 359 height 45
click at [188, 223] on button at bounding box center [188, 222] width 7 height 7
click at [189, 222] on button at bounding box center [188, 222] width 7 height 7
click at [190, 224] on button at bounding box center [188, 222] width 7 height 7
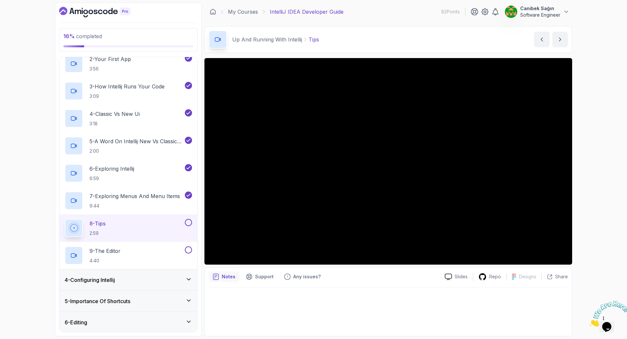
click at [190, 224] on button at bounding box center [188, 222] width 7 height 7
click at [188, 222] on button at bounding box center [188, 222] width 7 height 7
click at [188, 222] on icon at bounding box center [188, 222] width 6 height 7
click at [188, 222] on button at bounding box center [188, 222] width 7 height 7
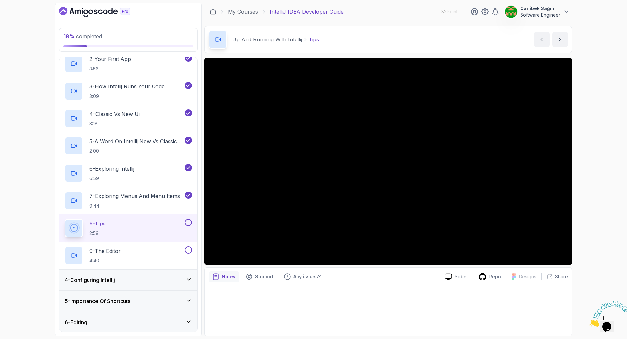
click at [188, 222] on button at bounding box center [188, 222] width 7 height 7
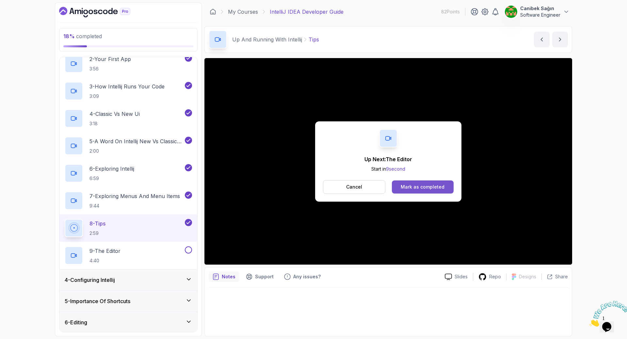
click at [423, 184] on div "Mark as completed" at bounding box center [422, 187] width 44 height 7
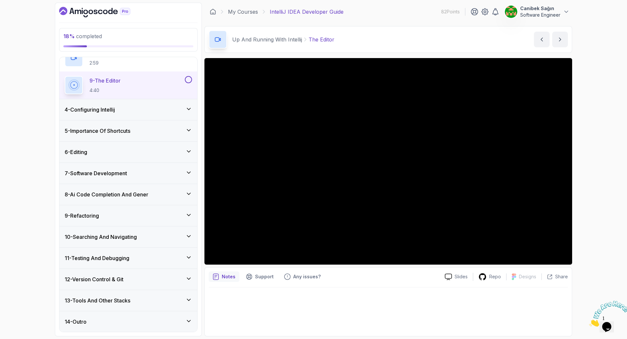
click at [112, 113] on h3 "4 - Configuring Intellij" at bounding box center [90, 110] width 50 height 8
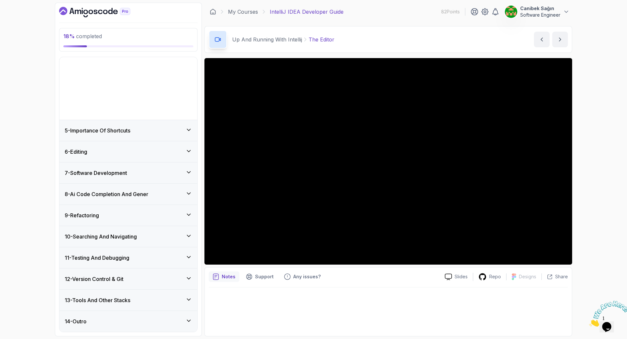
scroll to position [22, 0]
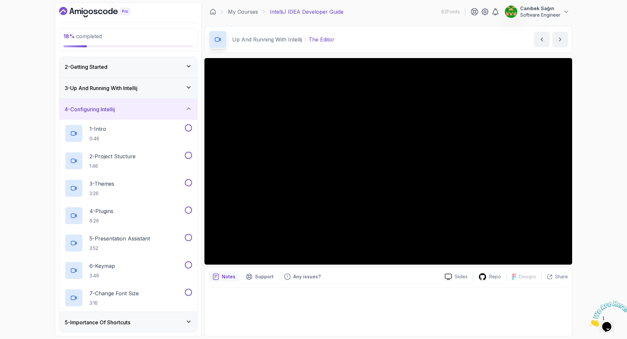
click at [536, 302] on div at bounding box center [388, 310] width 359 height 45
click at [133, 108] on div "4 - Configuring Intellij" at bounding box center [128, 109] width 127 height 8
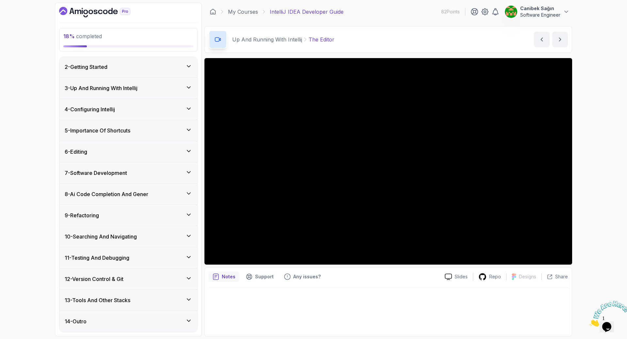
click at [132, 135] on div "5 - Importance Of Shortcuts" at bounding box center [128, 130] width 138 height 21
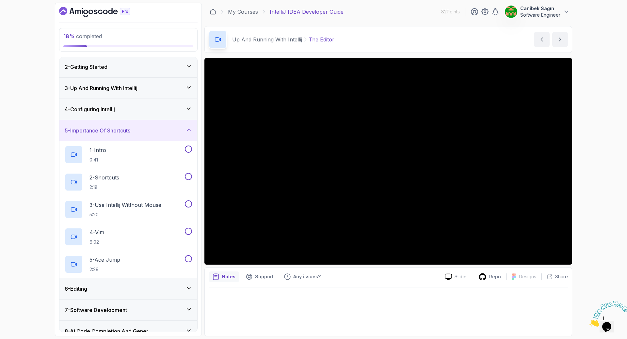
click at [132, 135] on div "5 - Importance Of Shortcuts" at bounding box center [128, 130] width 138 height 21
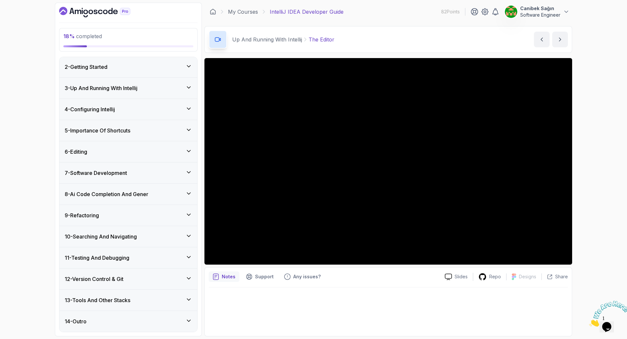
click at [133, 150] on div "6 - Editing" at bounding box center [128, 152] width 127 height 8
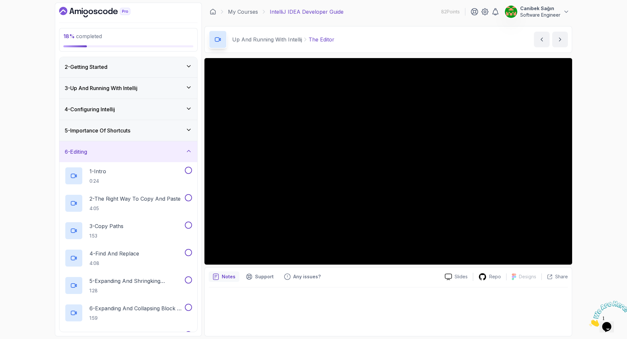
click at [120, 157] on div "6 - Editing" at bounding box center [128, 151] width 138 height 21
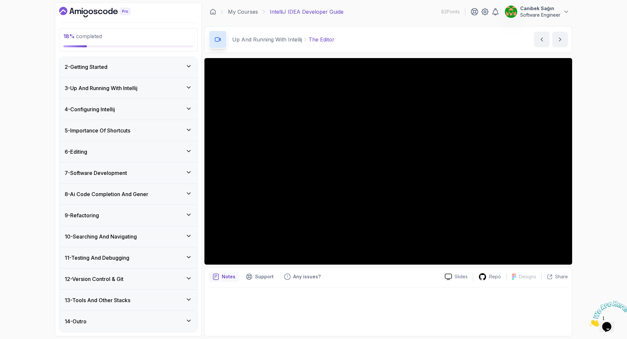
click at [108, 105] on div "4 - Configuring Intellij" at bounding box center [128, 109] width 138 height 21
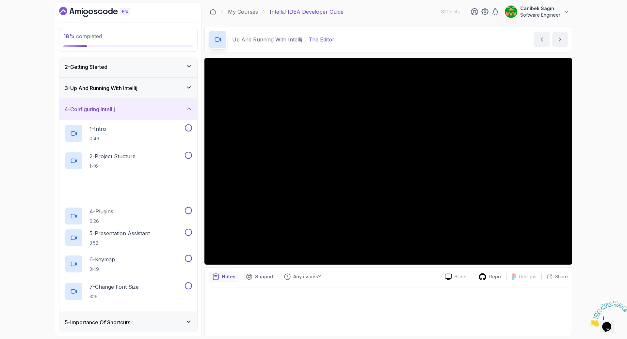
click at [108, 105] on div "4 - Configuring Intellij" at bounding box center [128, 109] width 138 height 21
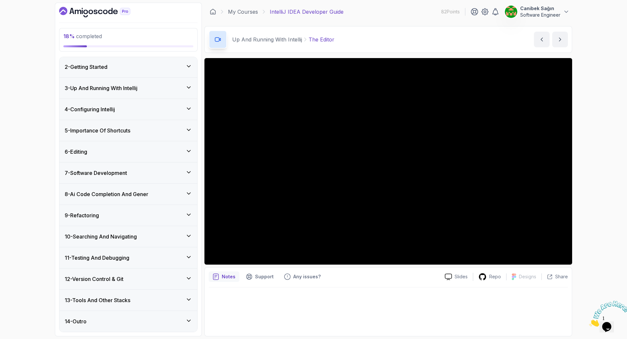
click at [112, 93] on div "3 - Up And Running With Intellij" at bounding box center [128, 88] width 138 height 21
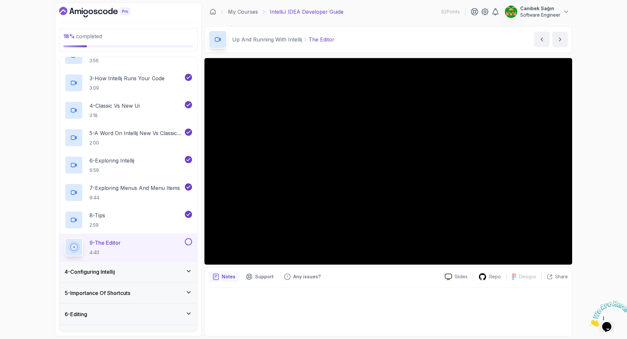
scroll to position [120, 0]
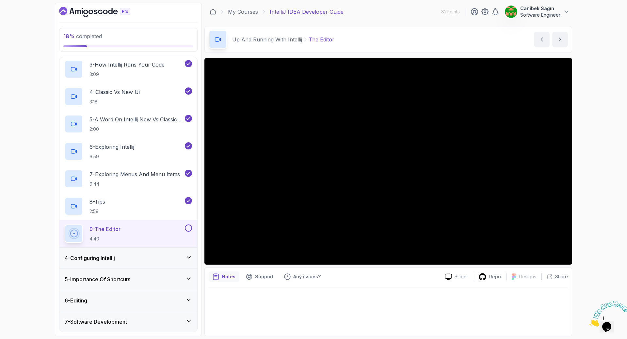
click at [186, 229] on button at bounding box center [188, 228] width 7 height 7
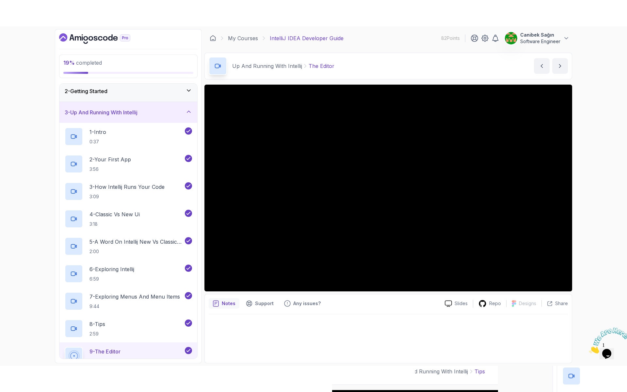
scroll to position [22, 0]
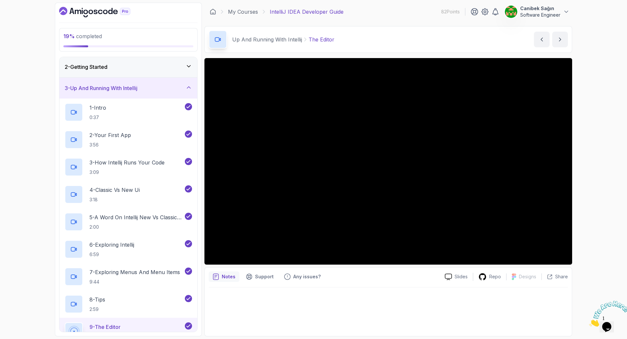
click at [136, 91] on h3 "3 - Up And Running With Intellij" at bounding box center [101, 88] width 73 height 8
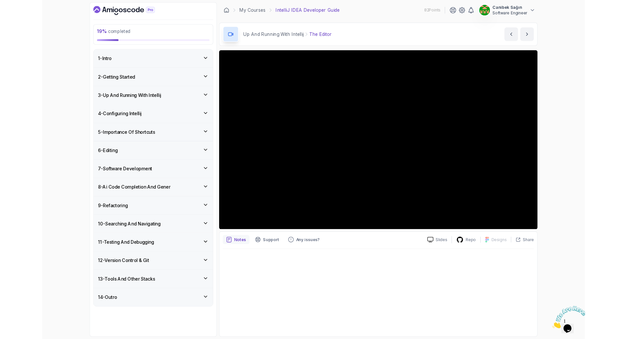
scroll to position [0, 0]
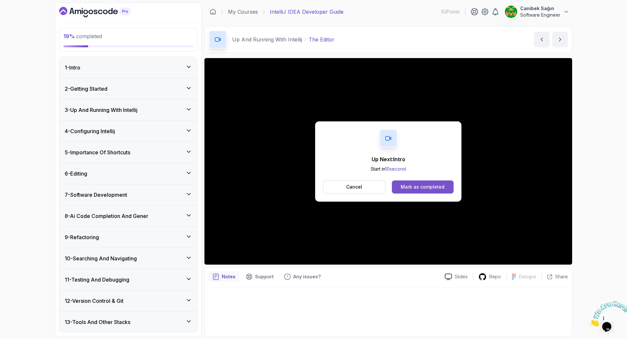
click at [430, 189] on div "Mark as completed" at bounding box center [422, 187] width 44 height 7
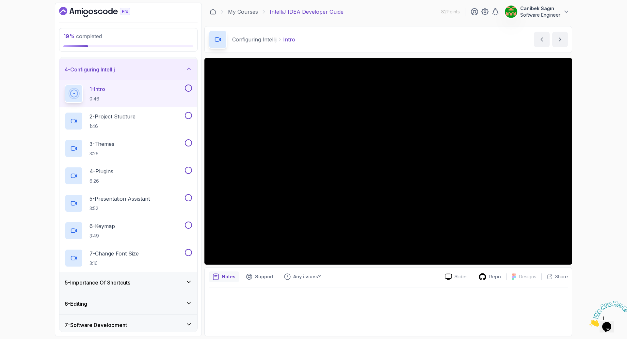
scroll to position [65, 0]
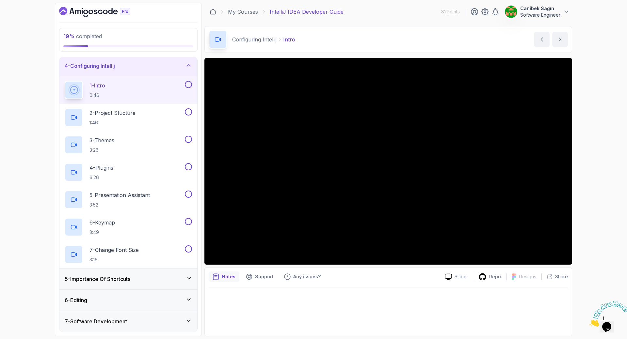
click at [403, 286] on div "Notes Support Any issues? Slides Repo Designs Design not available Share" at bounding box center [387, 301] width 367 height 69
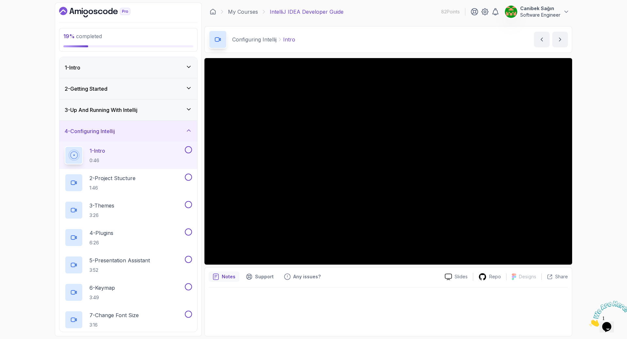
click at [145, 111] on div "3 - Up And Running With Intellij" at bounding box center [128, 110] width 127 height 8
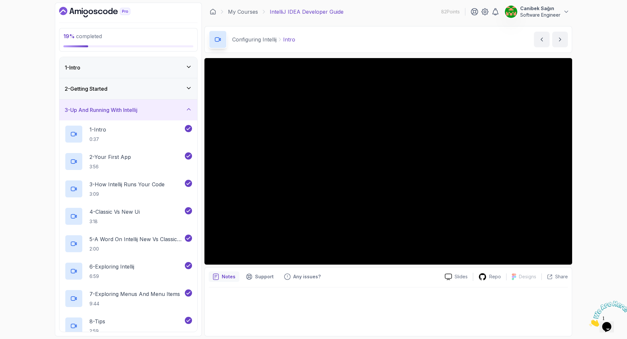
click at [137, 108] on h3 "3 - Up And Running With Intellij" at bounding box center [101, 110] width 73 height 8
